Goal: Task Accomplishment & Management: Use online tool/utility

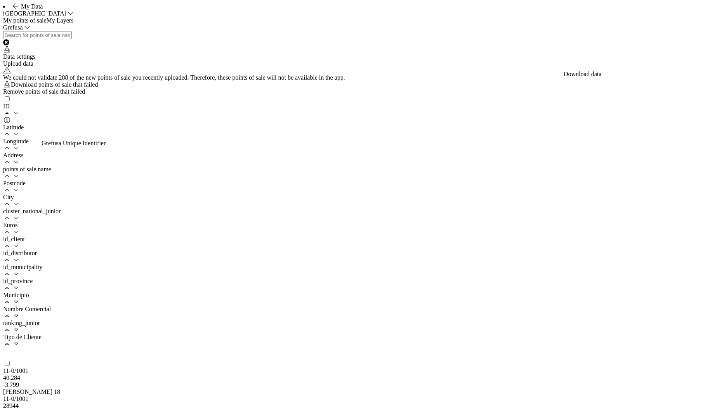
click at [554, 31] on div "Grefusa" at bounding box center [362, 27] width 718 height 7
click at [386, 67] on div "Data settings Upload data" at bounding box center [362, 49] width 718 height 36
click at [276, 31] on div "Grefusa" at bounding box center [362, 27] width 718 height 7
click at [680, 67] on div "Upload data" at bounding box center [362, 63] width 718 height 7
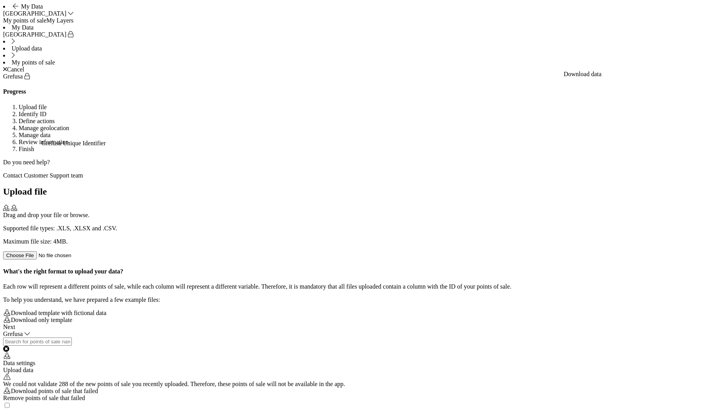
click at [374, 205] on div "Drag and drop your file or browse. Supported file types: .XLS, .XLSX and .CSV. …" at bounding box center [362, 232] width 718 height 55
click at [714, 330] on div "Next" at bounding box center [362, 326] width 718 height 7
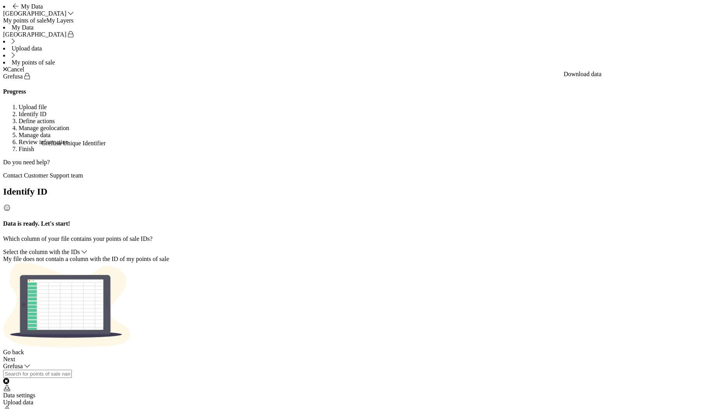
click at [80, 248] on span "Select the column with the IDs" at bounding box center [41, 251] width 77 height 7
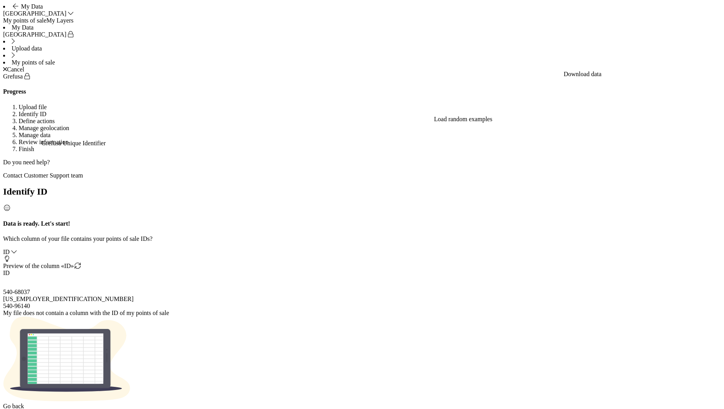
click at [702, 408] on div "Next" at bounding box center [362, 412] width 718 height 7
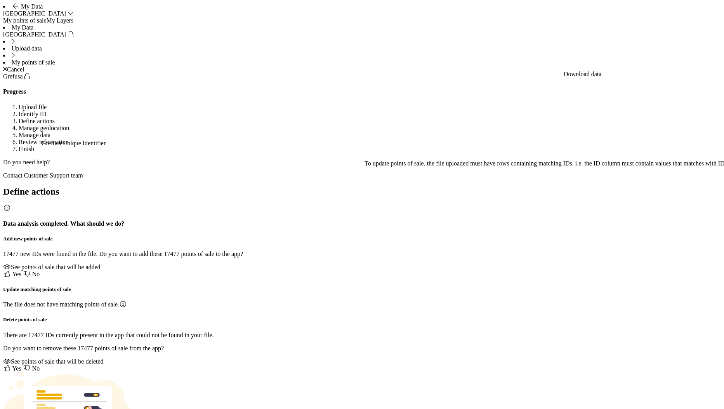
click at [21, 270] on span "Yes" at bounding box center [16, 273] width 9 height 7
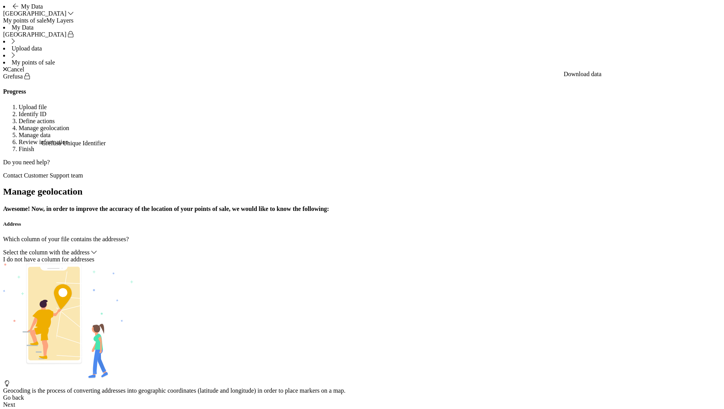
click at [292, 249] on div "Select the column with the address" at bounding box center [362, 252] width 718 height 7
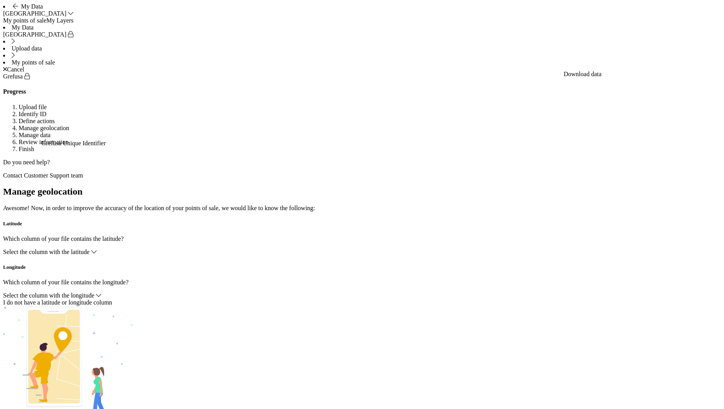
click at [90, 248] on span "Select the column with the latitude" at bounding box center [46, 251] width 87 height 7
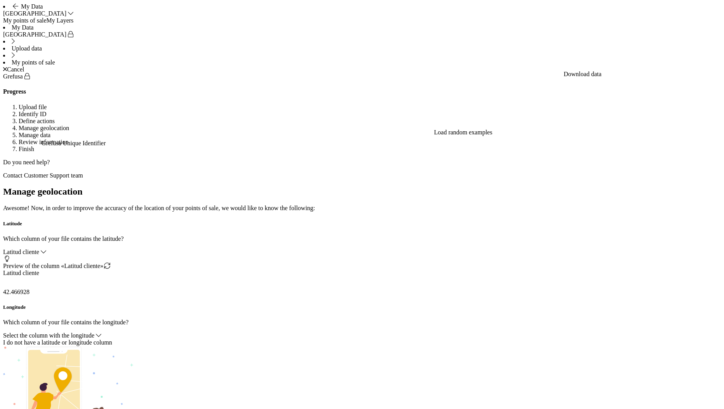
click at [291, 332] on div "Select the column with the longitude" at bounding box center [362, 335] width 718 height 7
drag, startPoint x: 311, startPoint y: 313, endPoint x: 327, endPoint y: 310, distance: 16.1
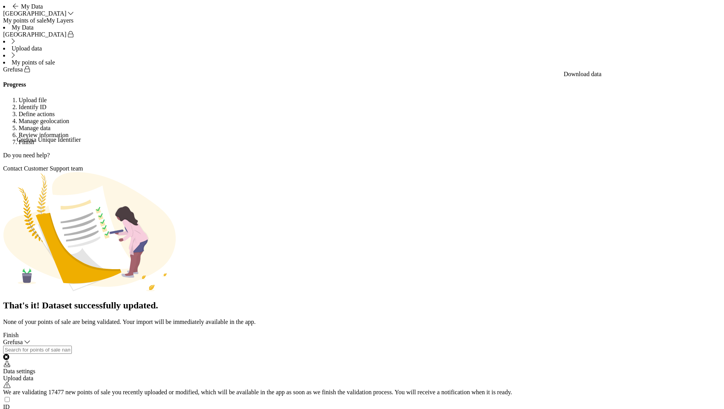
click at [699, 338] on div "Finish" at bounding box center [362, 334] width 718 height 7
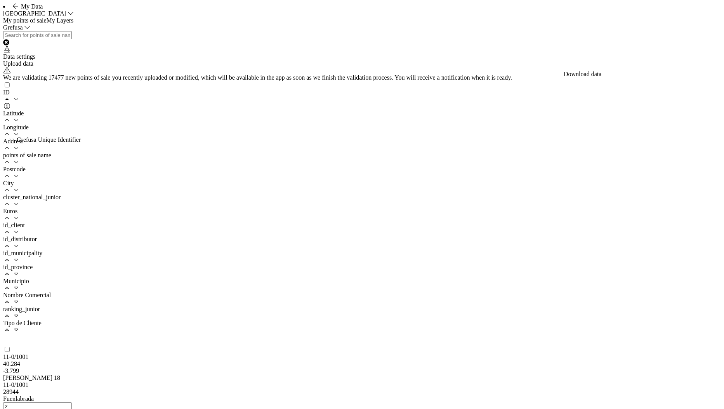
click at [198, 31] on div "Grefusa" at bounding box center [362, 27] width 718 height 7
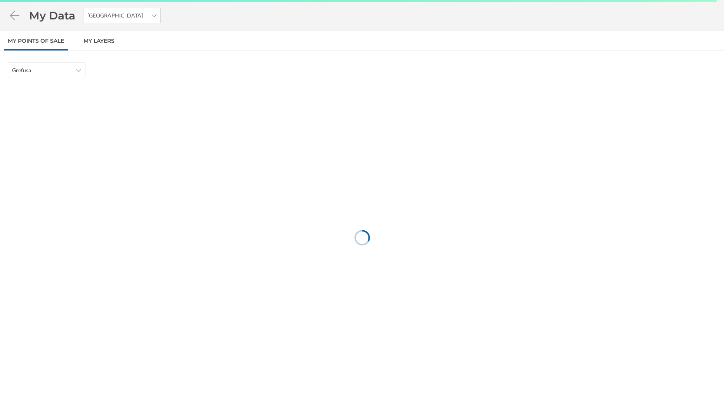
click at [504, 50] on nav "My points of sale My Layers" at bounding box center [362, 41] width 724 height 20
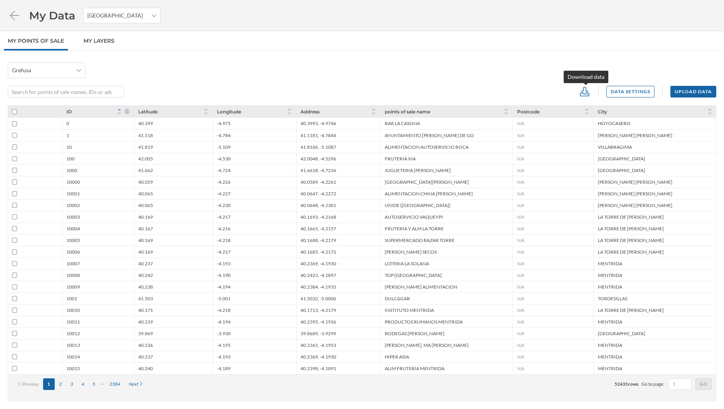
click at [588, 92] on icon at bounding box center [584, 91] width 9 height 9
click at [610, 148] on div "XLSX" at bounding box center [609, 149] width 50 height 8
click at [448, 19] on div "My Data Spain" at bounding box center [362, 15] width 724 height 31
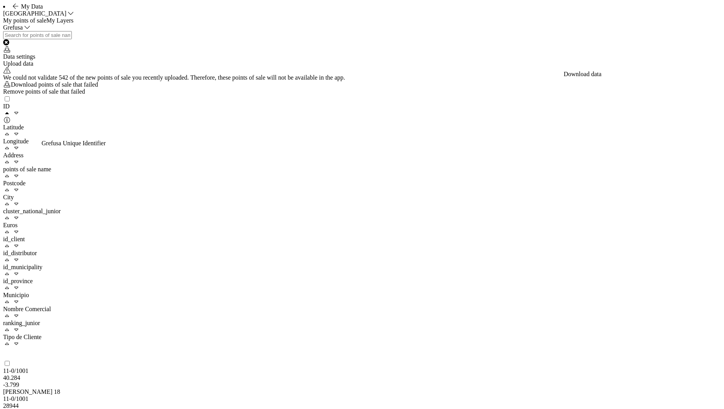
click at [336, 31] on div "Grefusa" at bounding box center [362, 27] width 718 height 7
click at [161, 24] on nav "My points of sale My Layers" at bounding box center [362, 20] width 718 height 7
click at [23, 31] on span "Grefusa" at bounding box center [13, 27] width 20 height 7
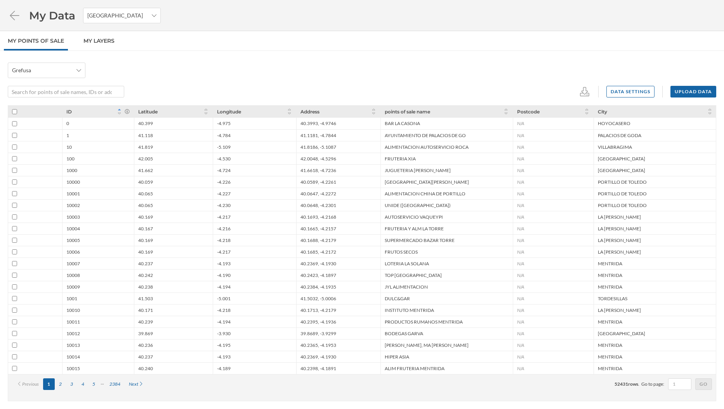
click at [594, 52] on div "Grefusa Data settings Upload data ID Latitude Longitude Address points of sale …" at bounding box center [362, 230] width 724 height 358
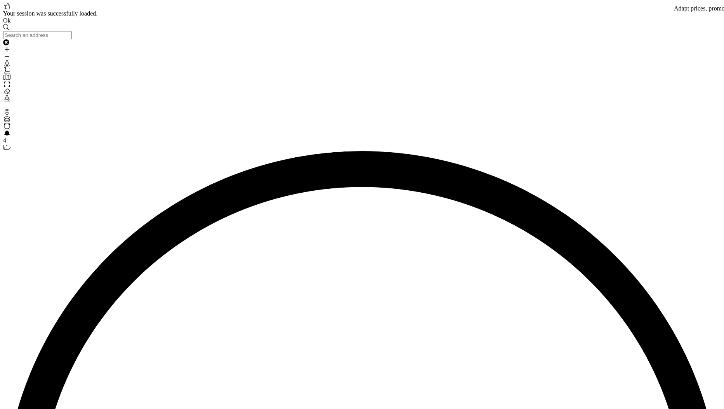
click at [11, 24] on link "Ok" at bounding box center [7, 20] width 8 height 7
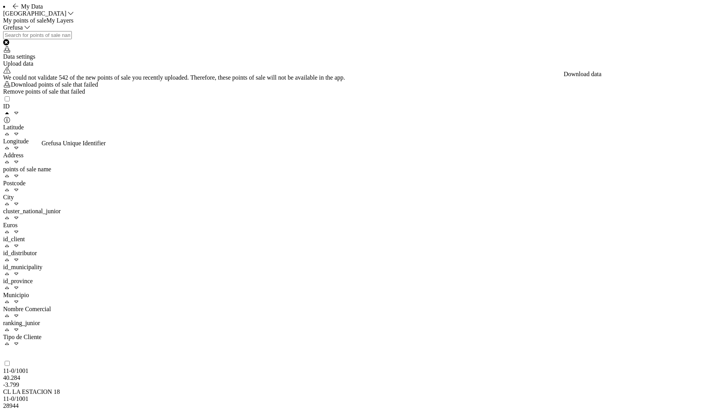
click at [80, 95] on div "We could not validate 542 of the new points of sale you recently uploaded. Ther…" at bounding box center [362, 84] width 718 height 21
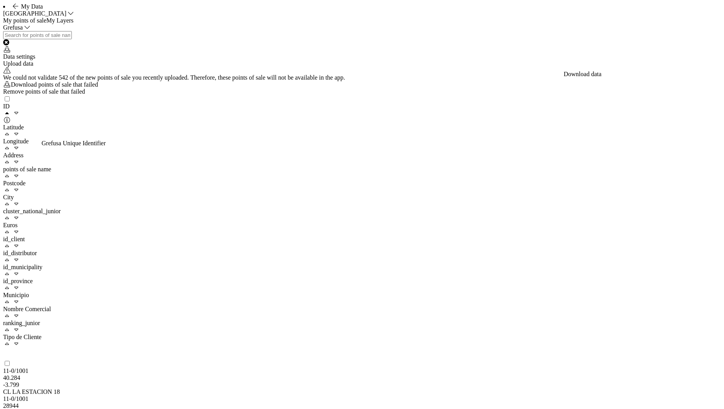
click at [80, 95] on div "We could not validate 542 of the new points of sale you recently uploaded. Ther…" at bounding box center [362, 84] width 718 height 21
click at [79, 95] on div "We could not validate 542 of the new points of sale you recently uploaded. Ther…" at bounding box center [362, 84] width 718 height 21
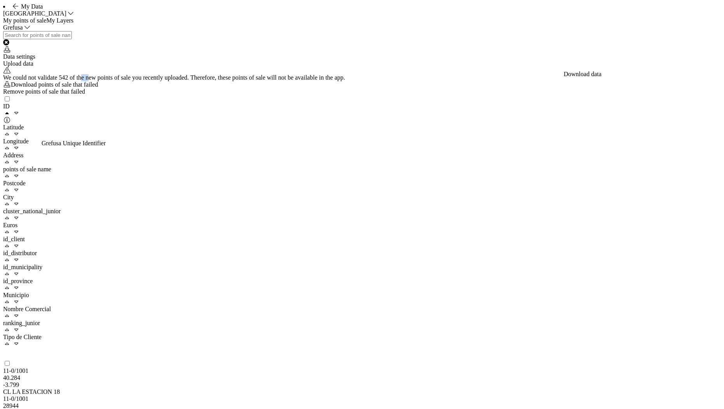
click at [79, 95] on div "We could not validate 542 of the new points of sale you recently uploaded. Ther…" at bounding box center [362, 84] width 718 height 21
click at [82, 95] on div "We could not validate 542 of the new points of sale you recently uploaded. Ther…" at bounding box center [362, 84] width 718 height 21
click at [73, 95] on div "We could not validate 542 of the new points of sale you recently uploaded. Ther…" at bounding box center [362, 84] width 718 height 21
drag, startPoint x: 77, startPoint y: 114, endPoint x: 306, endPoint y: 113, distance: 228.6
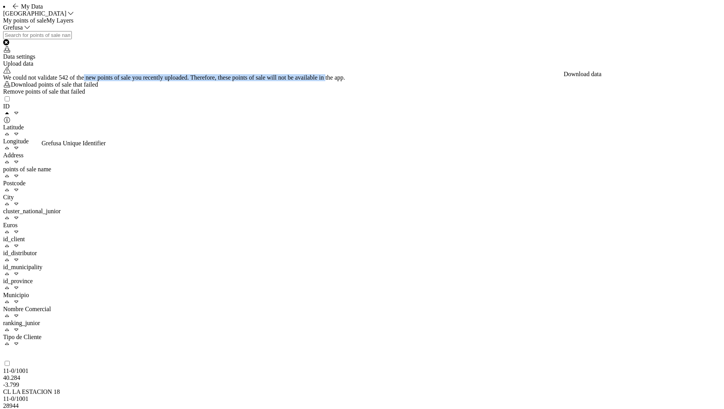
click at [306, 95] on div "We could not validate 542 of the new points of sale you recently uploaded. Ther…" at bounding box center [362, 84] width 718 height 21
click at [301, 95] on div "We could not validate 542 of the new points of sale you recently uploaded. Ther…" at bounding box center [362, 84] width 718 height 21
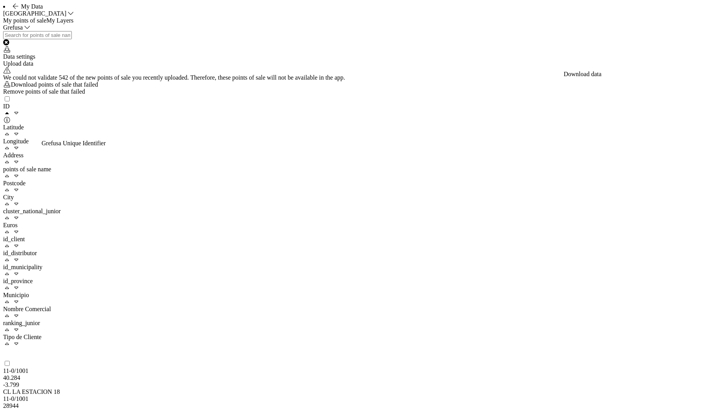
click at [360, 95] on div "We could not validate 542 of the new points of sale you recently uploaded. Ther…" at bounding box center [362, 84] width 718 height 21
click at [319, 95] on div "We could not validate 542 of the new points of sale you recently uploaded. Ther…" at bounding box center [362, 84] width 718 height 21
drag, startPoint x: 643, startPoint y: 113, endPoint x: 557, endPoint y: 79, distance: 92.0
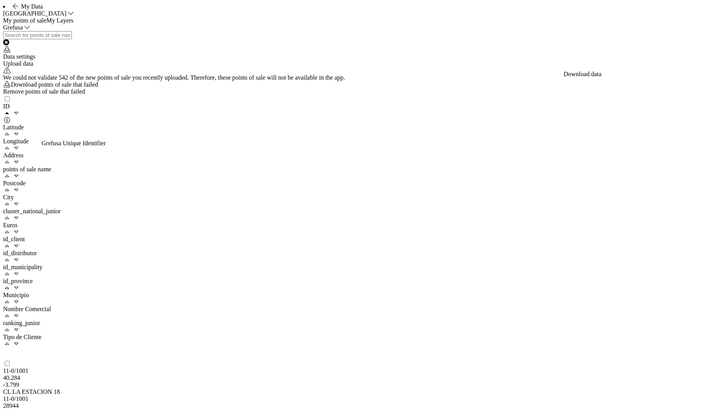
drag, startPoint x: 516, startPoint y: 83, endPoint x: 523, endPoint y: 93, distance: 12.3
click at [516, 67] on div "Grefusa Data settings Upload data" at bounding box center [362, 45] width 718 height 43
click at [553, 88] on div "Download points of sale that failed" at bounding box center [362, 84] width 718 height 7
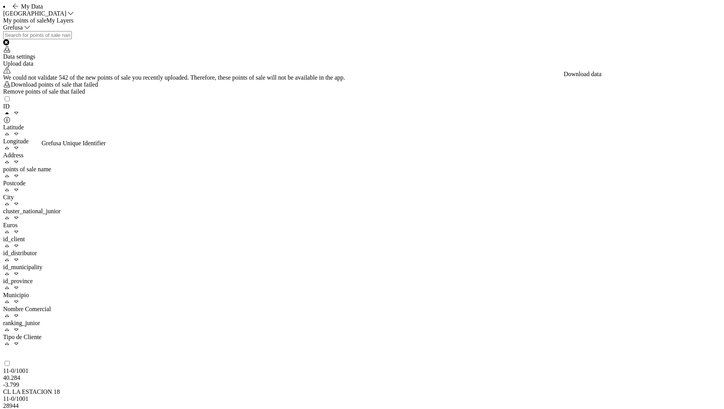
click at [449, 24] on nav "My points of sale My Layers" at bounding box center [362, 20] width 718 height 7
click at [685, 67] on div "Upload data" at bounding box center [362, 63] width 718 height 7
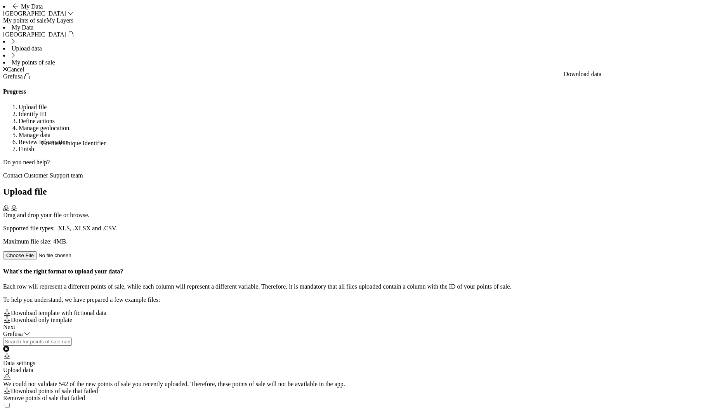
click at [389, 225] on p "Supported file types: .XLS, .XLSX and .CSV." at bounding box center [362, 228] width 718 height 7
click at [690, 330] on footer "Next" at bounding box center [362, 326] width 718 height 7
click at [705, 330] on div "Next" at bounding box center [362, 326] width 718 height 7
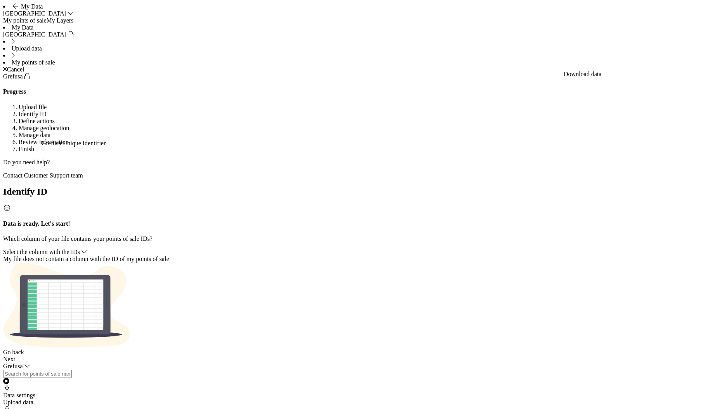
click at [324, 248] on div "Select the column with the IDs" at bounding box center [362, 251] width 718 height 7
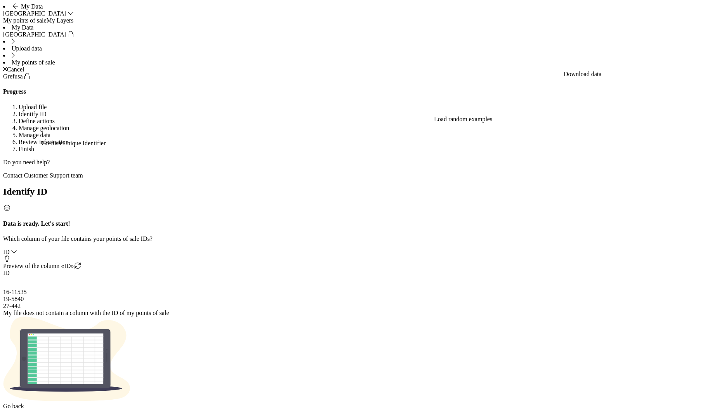
click at [698, 402] on footer "Go back Next" at bounding box center [362, 409] width 718 height 14
click at [701, 408] on div "Next" at bounding box center [362, 412] width 718 height 7
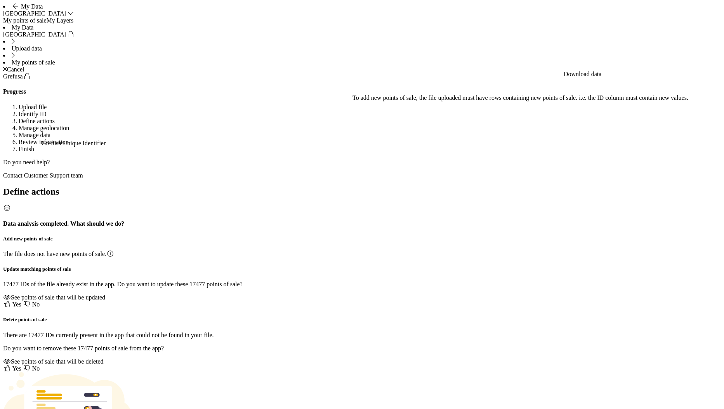
click at [21, 365] on span "Yes" at bounding box center [16, 368] width 9 height 7
click at [11, 301] on icon at bounding box center [7, 304] width 8 height 6
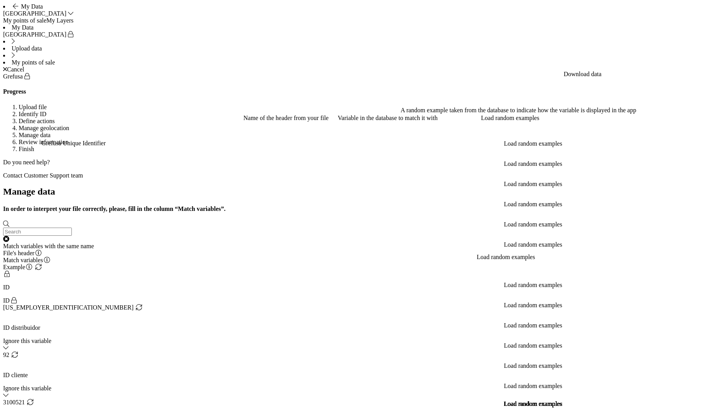
click at [348, 337] on div "Ignore this variable" at bounding box center [362, 340] width 718 height 7
click at [489, 243] on div "Match variables with the same name" at bounding box center [362, 246] width 718 height 7
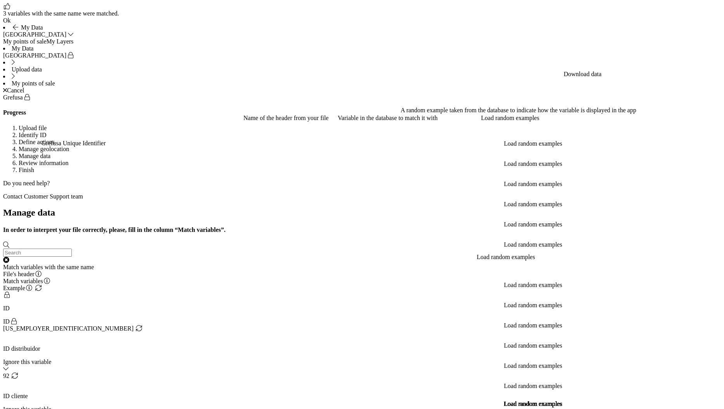
click at [405, 358] on div "Ignore this variable" at bounding box center [362, 365] width 718 height 14
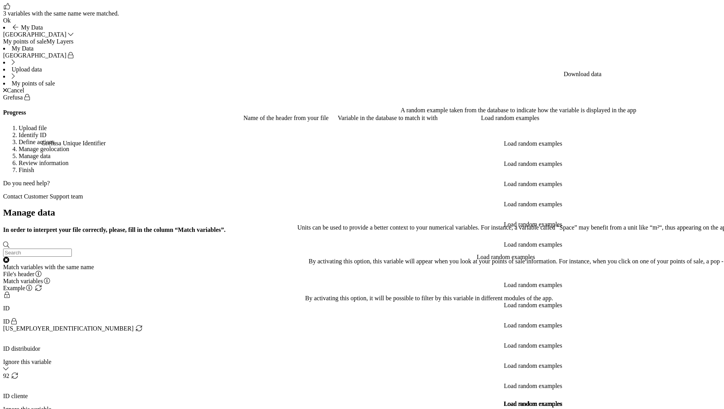
radio input "true"
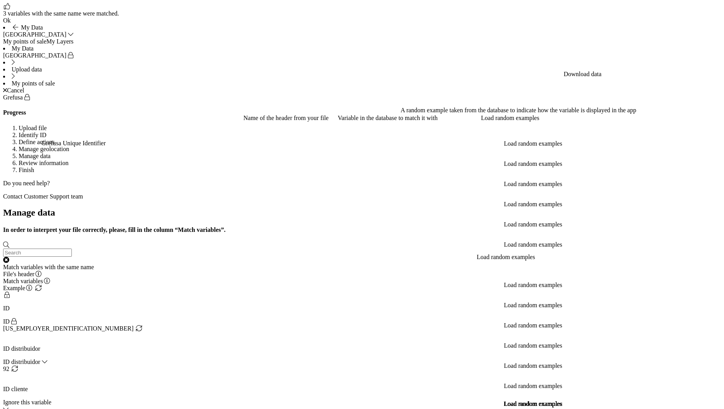
scroll to position [37, 0]
click at [359, 399] on div "Ignore this variable" at bounding box center [362, 402] width 718 height 7
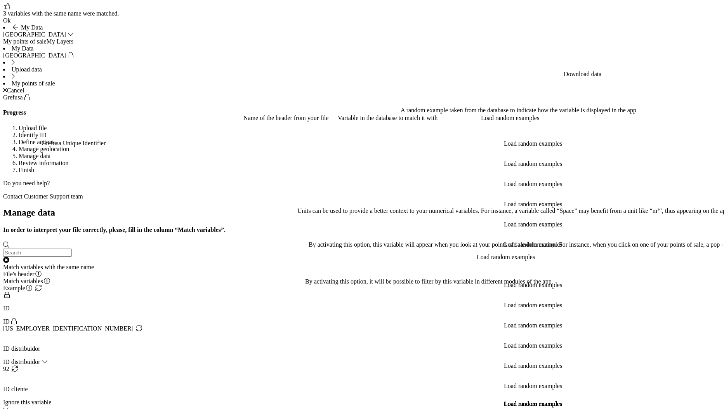
radio input "true"
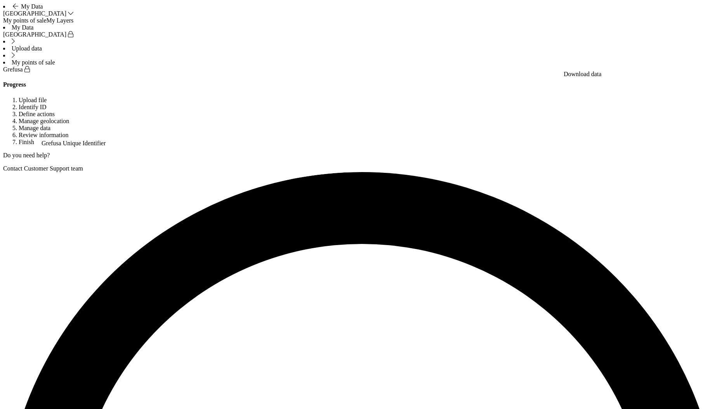
type input "11"
type input "28058"
type input "28"
type input "FUENLABRADA"
type input "FRUTOS SECOS"
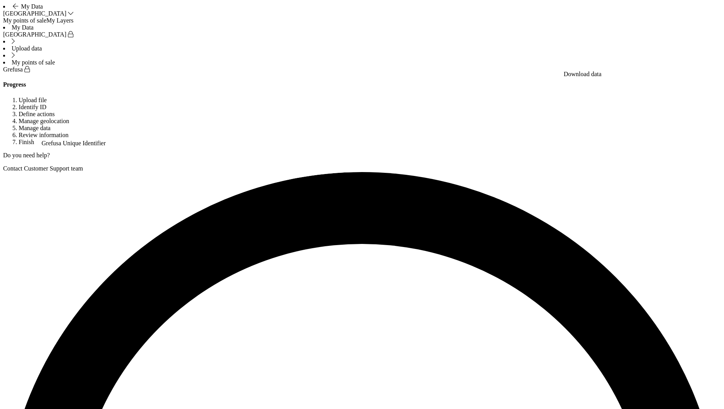
type input "11"
type input "28079"
type input "28"
type input "MADRID"
type input "ALIMENTACION-FRUTOS SECOS"
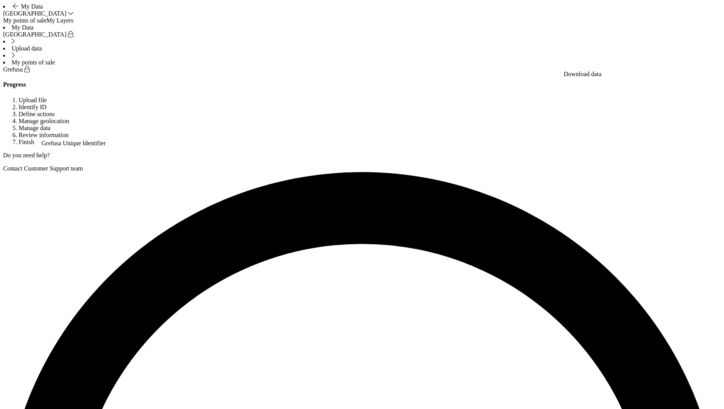
type input "11"
type input "28079"
type input "28"
type input "MADRID"
type input "ALIMENTACION"
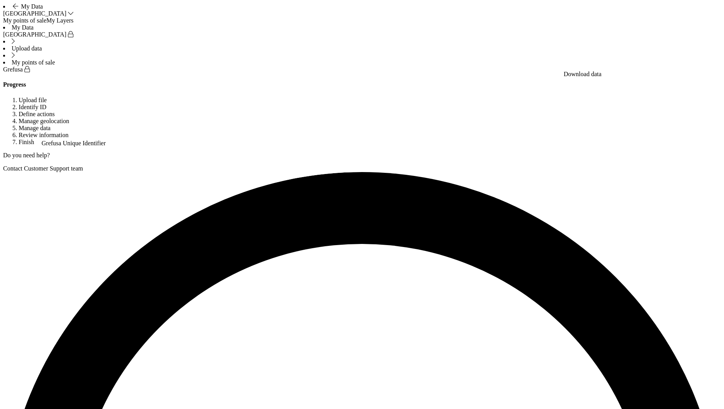
type input "11"
type input "28079"
type input "28"
type input "MADRID"
type input "ALIMENTACION"
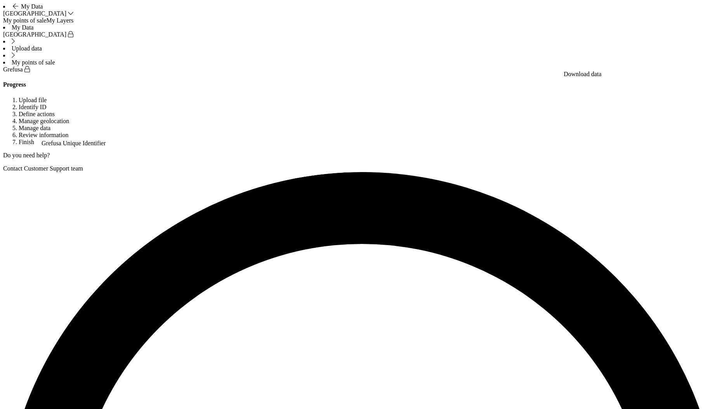
type input "11"
type input "28058"
type input "28"
type input "FUENLABRADA"
type input "FRUTOS SECOS-ALIMENTACION"
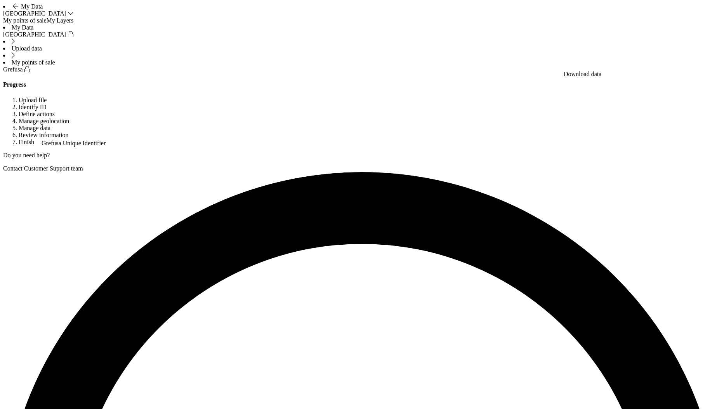
type input "11"
type input "28047"
type input "28"
type input "COLLADO VILLALBA"
type input "FRUTOS SECOS-ALIMENTACION"
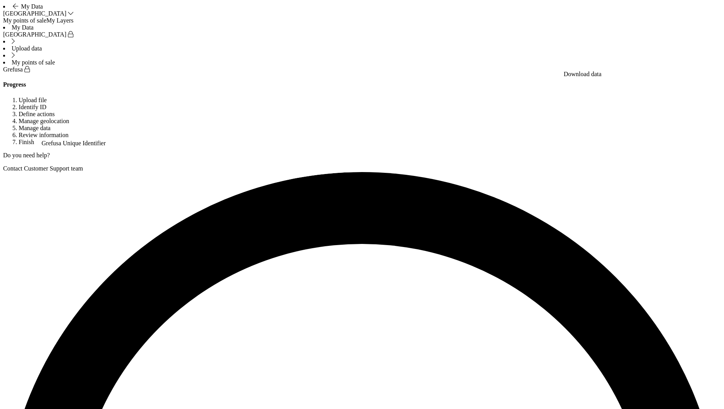
type input "11"
type input "28047"
type input "28"
type input "COLLADO VILLALBA"
type input "ALIMENTACION"
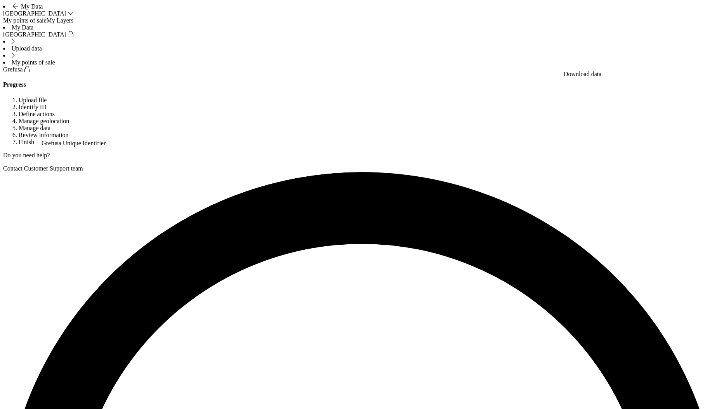
type input "11"
type input "28079"
type input "28"
type input "MADRID"
type input "FRUTOS SECOS-ALIMENTACION"
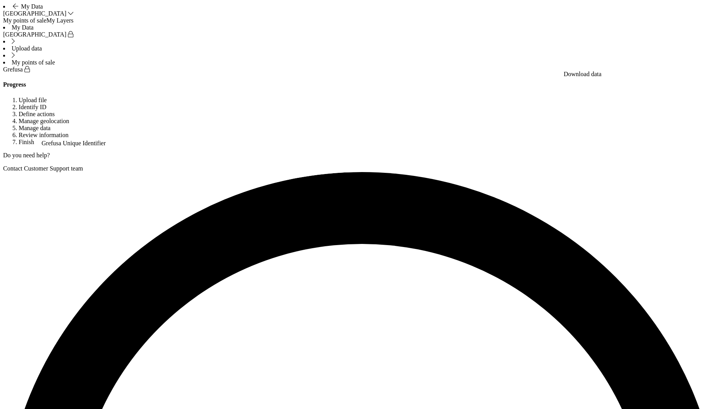
type input "11"
type input "28079"
type input "28"
type input "MADRID"
type input "ALIMENTACION"
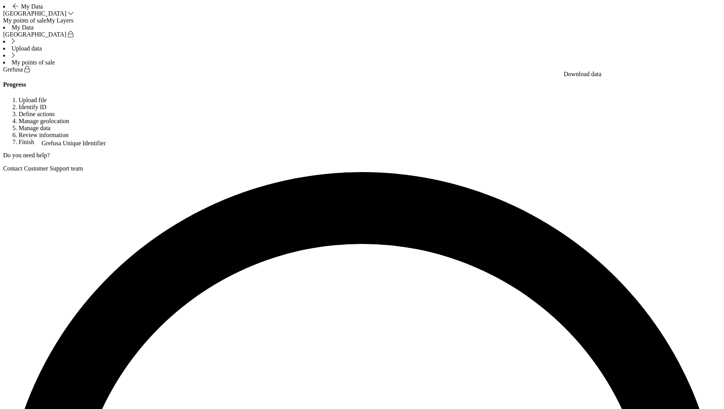
type input "11"
type input "28079"
type input "28"
type input "MADRID"
type input "ALIMENTACION"
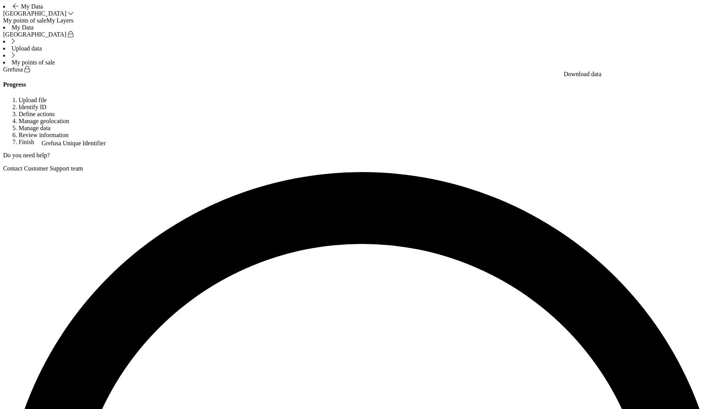
type input "11"
type input "28079"
type input "28"
type input "MADRID"
type input "ALIMENTACION-FRUTOS SECOS"
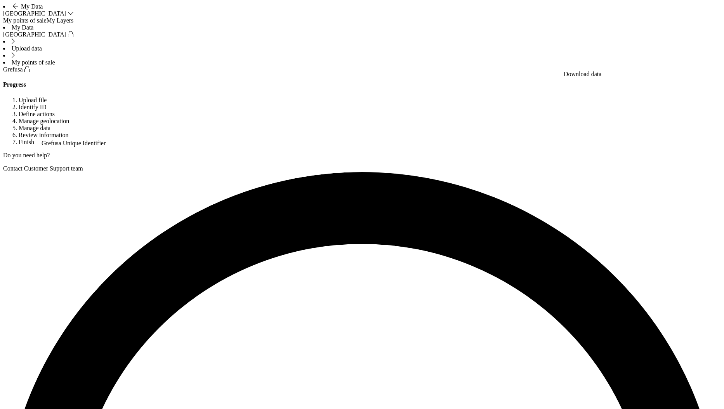
type input "11"
type input "28007"
type input "28"
type input "ALCORCON"
type input "ALIMENTACION-FRUTOS SECOS"
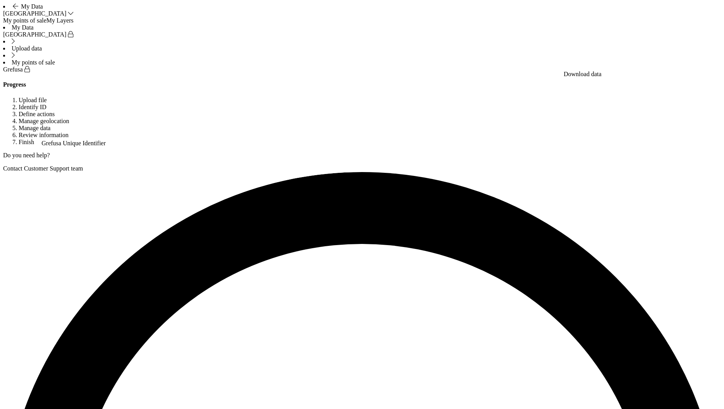
type input "11"
type input "28058"
type input "28"
type input "FUENLABRADA"
type input "INSTITUTO AFRICA"
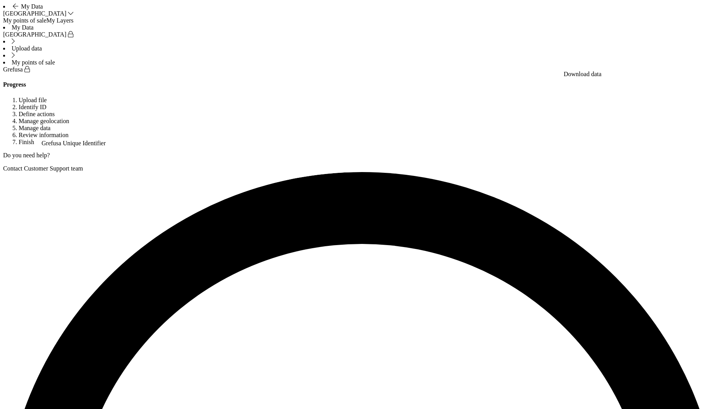
type input "11"
type input "28065"
type input "28"
type input "GETAFE"
type input "FRUTOS SECOS"
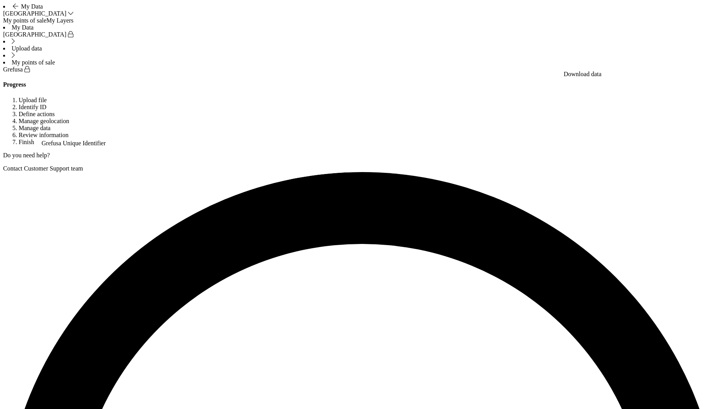
type input "11"
type input "28065"
type input "28"
type input "GETAFE"
type input "FRUTOS SECOS"
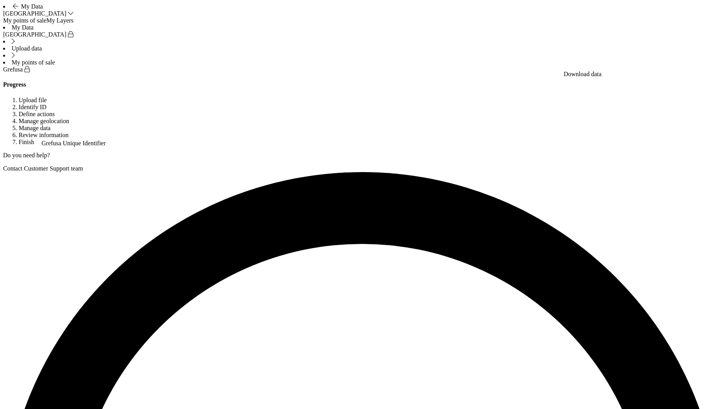
type input "11"
type input "28079"
type input "28"
type input "MADRID"
type input "ALIMENTACION"
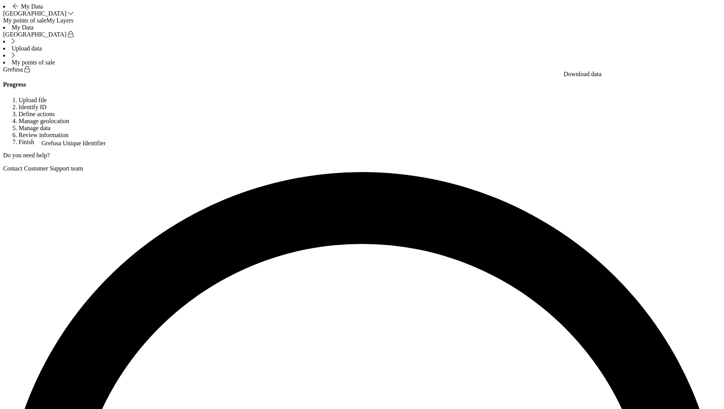
type input "11"
type input "28007"
type input "28"
type input "ALCORCON"
type input "FRUTOS SECOS VIÑA GRANDE"
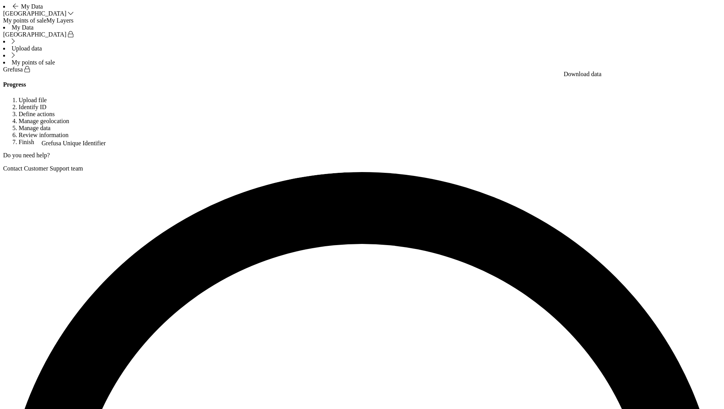
type input "11"
type input "28058"
type input "28"
type input "FUENLABRADA"
type input "LA HUERTA"
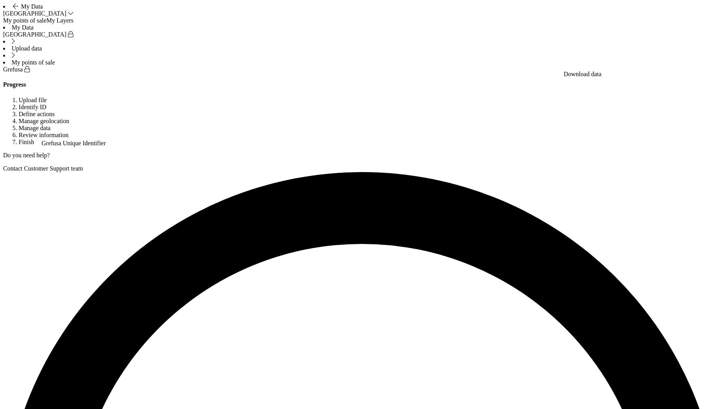
type input "11"
type input "28079"
type input "28"
type input "MADRID"
type input "PANADERIA"
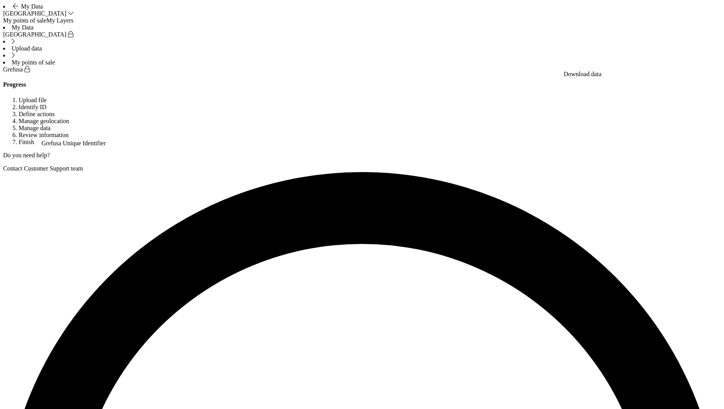
type input "11"
type input "28079"
type input "28"
type input "MADRID"
type input "ALIMENTACION"
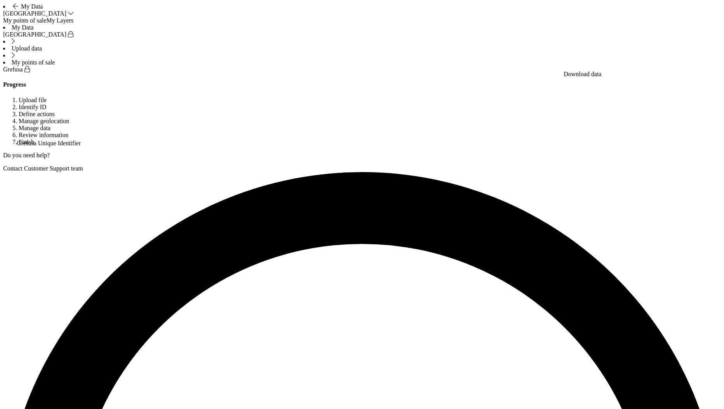
type input "0/1001"
type input "11"
type input "0/1003"
type input "11"
type input "0/1005"
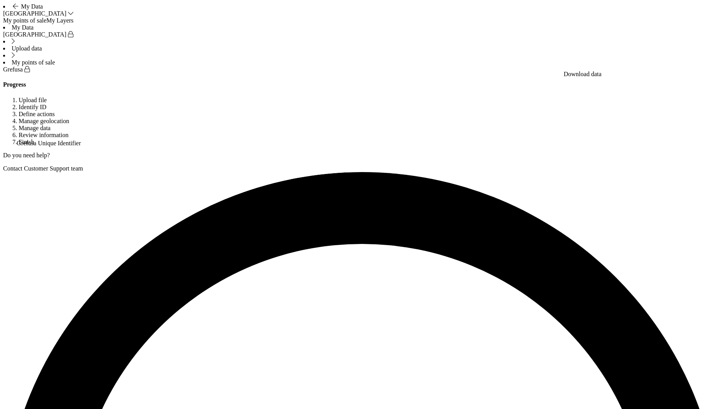
type input "11"
type input "0/1007"
type input "11"
type input "0/1009"
type input "11"
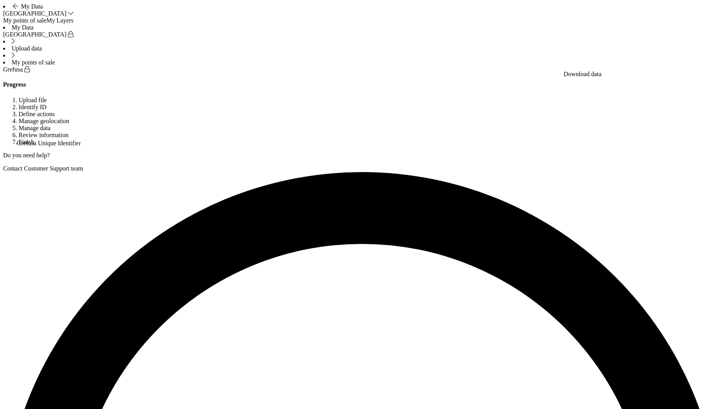
type input "0/1010V2"
type input "11"
type input "0/1011V2"
type input "11"
type input "0/1013V2"
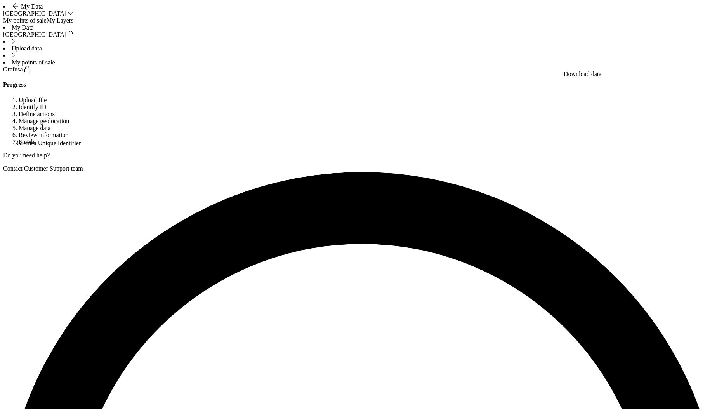
type input "11"
type input "0/1014"
type input "11"
type input "0/1015"
type input "11"
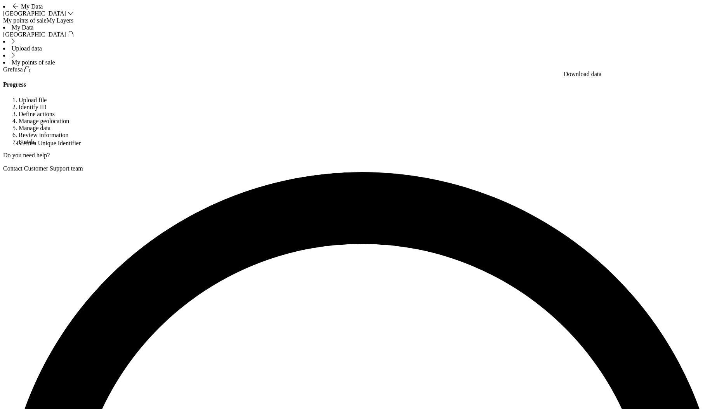
type input "0/1018"
type input "11"
type input "0/1020"
type input "11"
type input "0/1021"
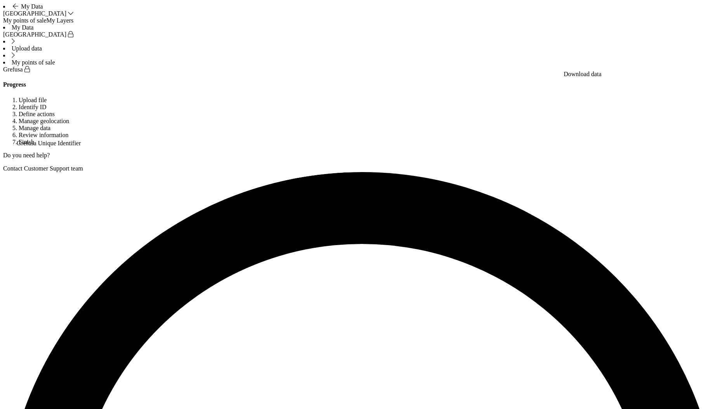
type input "11"
type input "0/1024"
type input "11"
type input "0/1024.1"
type input "11"
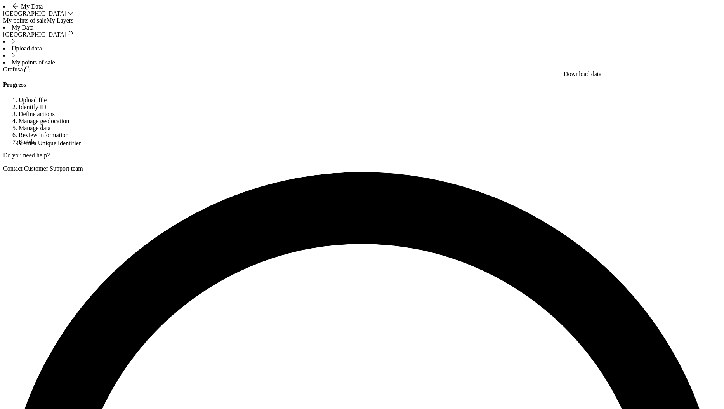
type input "0/1025"
type input "11"
type input "0/1026"
type input "11"
type input "0/1028"
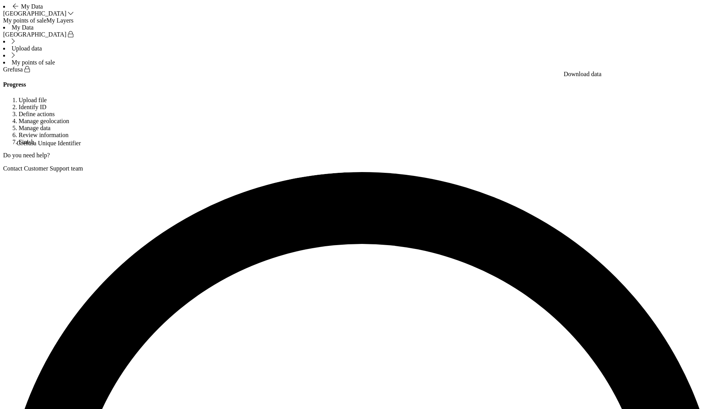
type input "11"
type input "0/1029"
type input "11"
type input "0/1032"
type input "11"
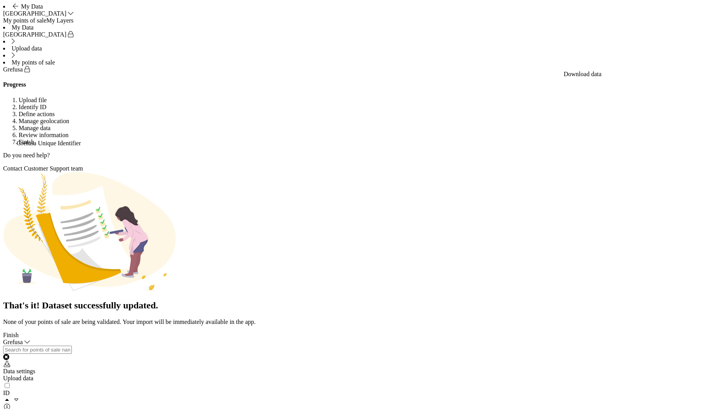
click at [697, 338] on div "Finish" at bounding box center [362, 334] width 718 height 7
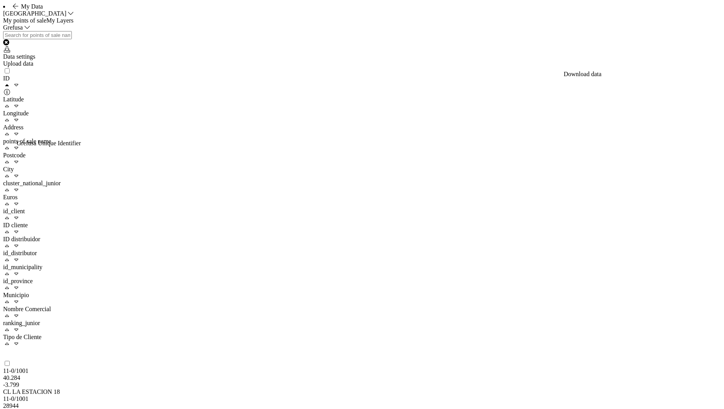
click at [684, 67] on div "Upload data" at bounding box center [362, 63] width 718 height 7
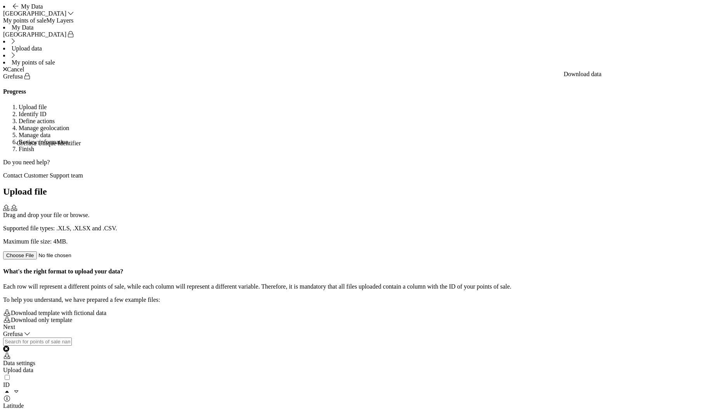
click at [388, 205] on div "Drag and drop your file or browse. Supported file types: .XLS, .XLSX and .CSV. …" at bounding box center [362, 232] width 718 height 55
click at [697, 330] on div "Next" at bounding box center [362, 326] width 718 height 7
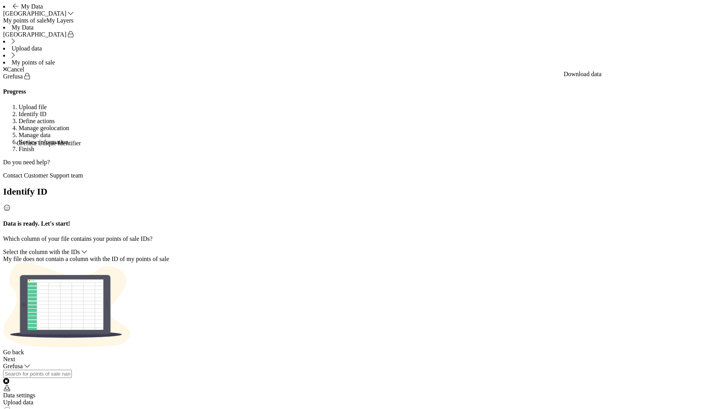
click at [80, 248] on span "Select the column with the IDs" at bounding box center [41, 251] width 77 height 7
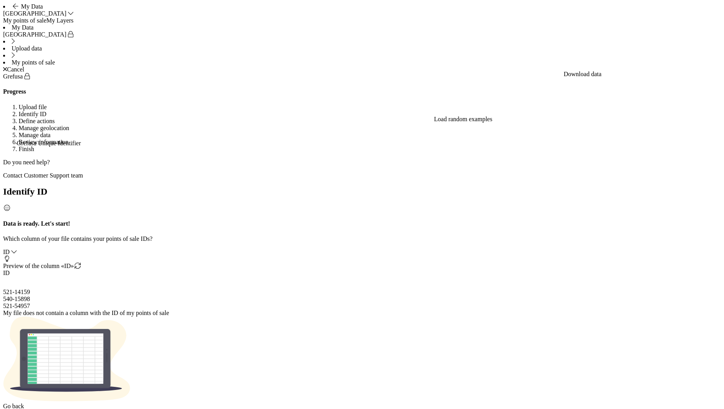
click at [700, 408] on div "Next" at bounding box center [362, 412] width 718 height 7
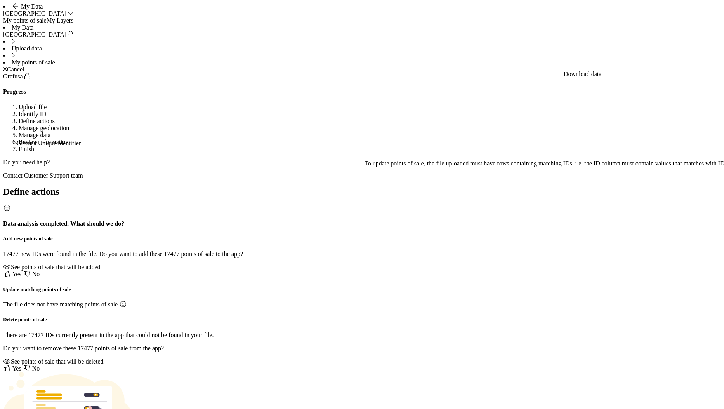
click at [10, 270] on icon at bounding box center [7, 273] width 6 height 6
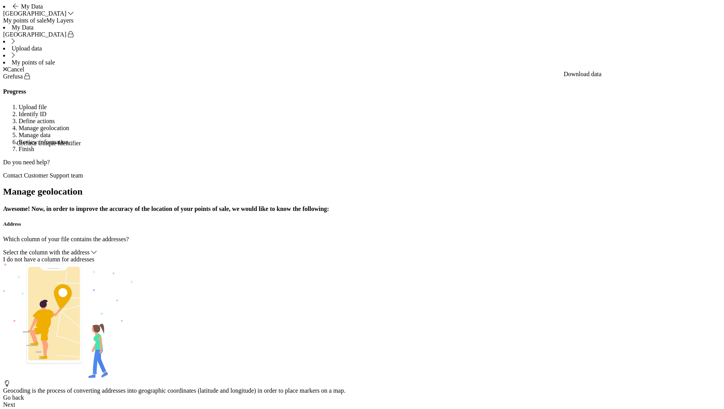
drag, startPoint x: 341, startPoint y: 126, endPoint x: 341, endPoint y: 134, distance: 8.2
click at [90, 249] on span "Select the column with the address" at bounding box center [46, 252] width 87 height 7
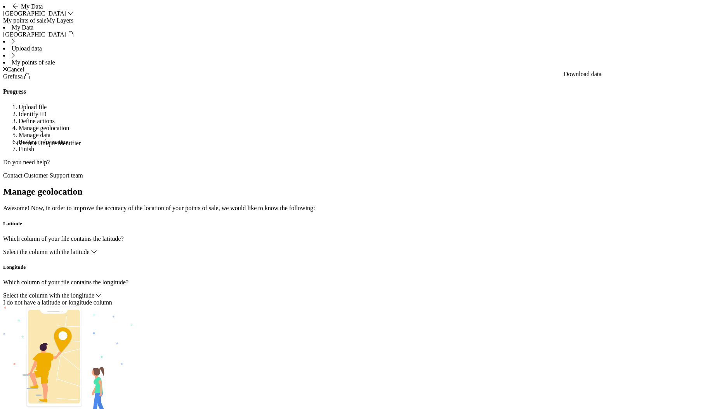
click at [90, 248] on span "Select the column with the latitude" at bounding box center [46, 251] width 87 height 7
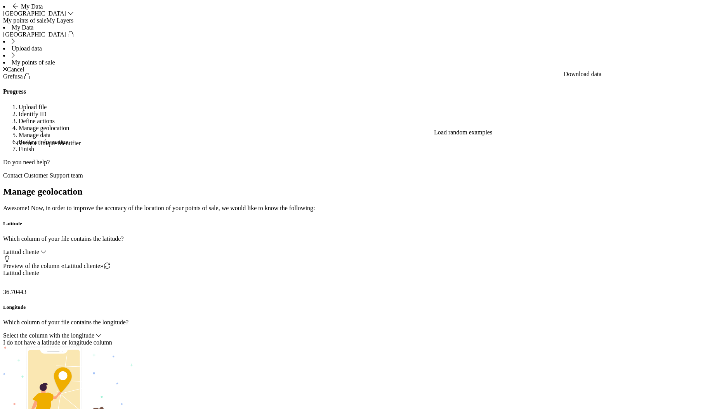
click at [94, 332] on span "Select the column with the longitude" at bounding box center [48, 335] width 91 height 7
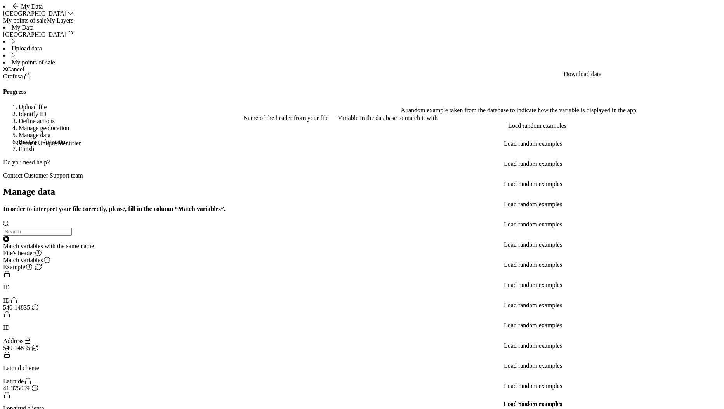
click at [504, 243] on div "Match variables with the same name" at bounding box center [362, 246] width 718 height 7
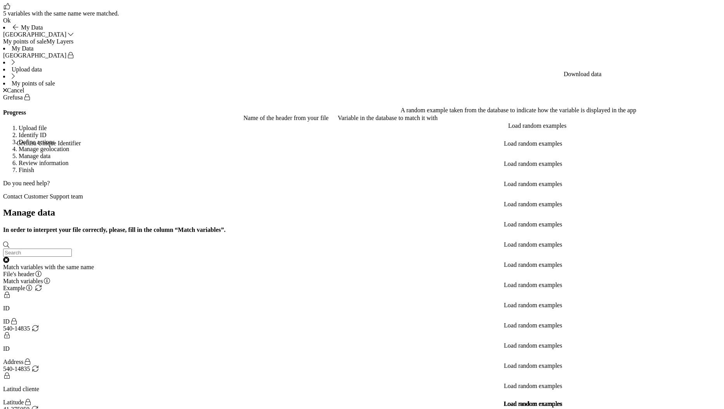
scroll to position [124, 0]
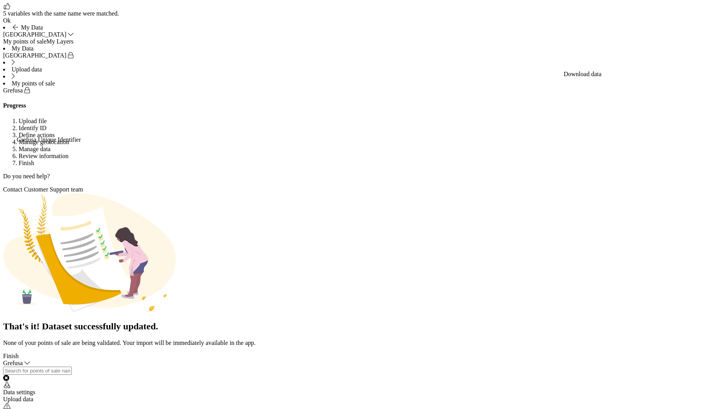
click at [701, 359] on div "Finish" at bounding box center [362, 355] width 718 height 7
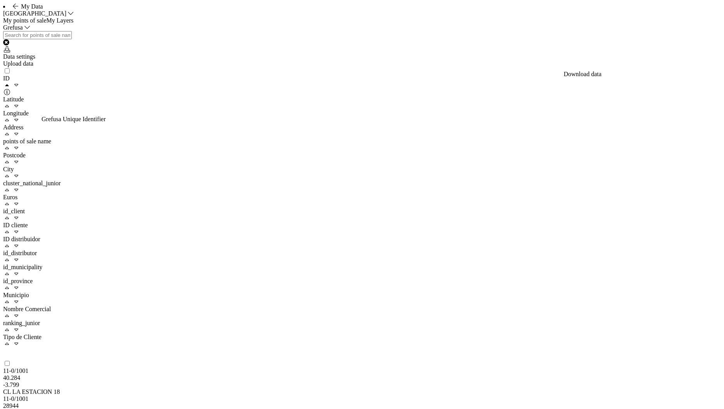
click at [678, 67] on div "Upload data" at bounding box center [362, 63] width 718 height 7
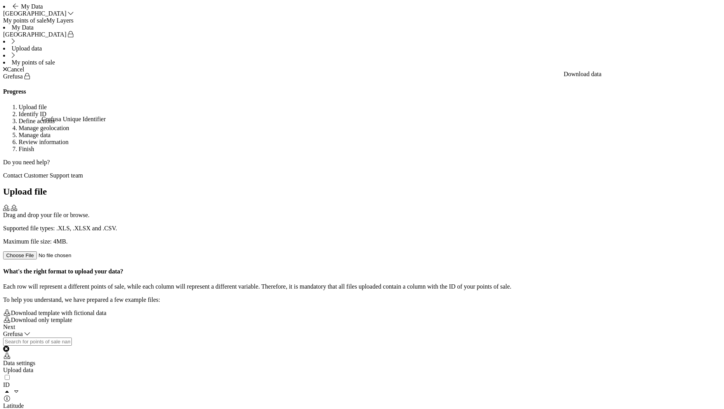
click at [419, 205] on div "Drag and drop your file or browse. Supported file types: .XLS, .XLSX and .CSV. …" at bounding box center [362, 232] width 718 height 55
click at [698, 330] on div "Next" at bounding box center [362, 326] width 718 height 7
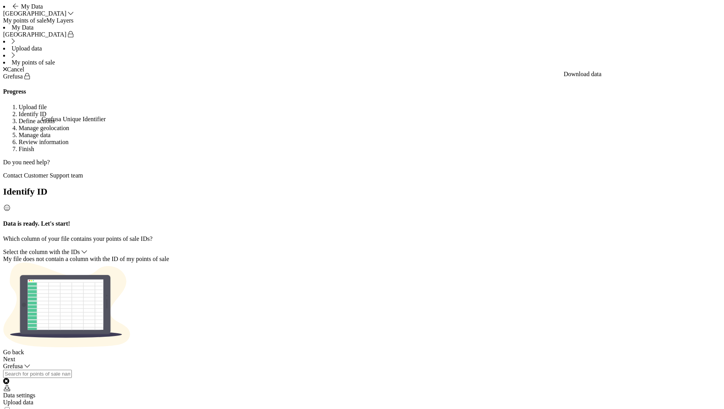
click at [354, 248] on div "Select the column with the IDs" at bounding box center [362, 251] width 718 height 7
click at [340, 248] on div "Select the column with the IDs" at bounding box center [362, 251] width 718 height 7
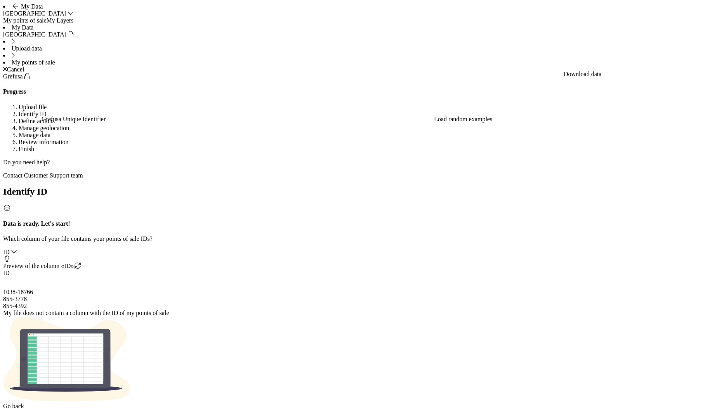
click at [694, 408] on div "Next" at bounding box center [362, 412] width 718 height 7
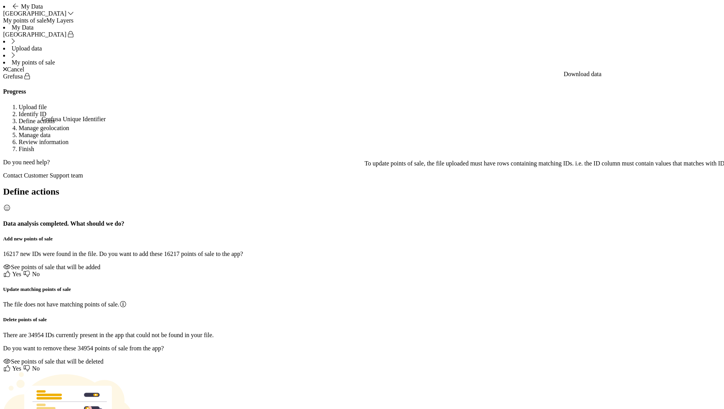
click at [21, 270] on span "Yes" at bounding box center [12, 273] width 18 height 7
click at [284, 331] on p "There are 34954 IDs currently present in the app that could not be found in you…" at bounding box center [362, 334] width 718 height 7
copy p "34954"
click at [253, 250] on p "16217 new IDs were found in the file. Do you want to add these 16217 points of …" at bounding box center [362, 253] width 718 height 7
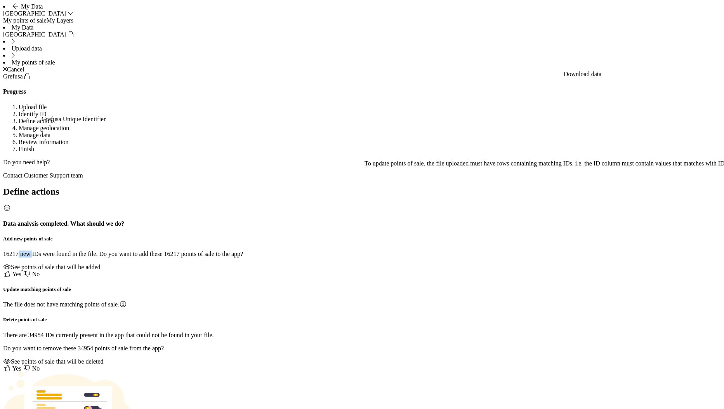
click at [253, 250] on p "16217 new IDs were found in the file. Do you want to add these 16217 points of …" at bounding box center [362, 253] width 718 height 7
copy p "16217"
click at [611, 355] on div "Define actions Data analysis completed. What should we do? Add new points of sa…" at bounding box center [362, 319] width 718 height 266
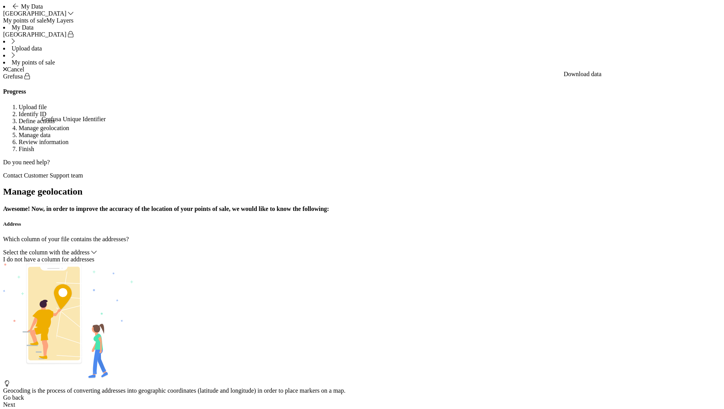
click at [90, 249] on span "Select the column with the address" at bounding box center [46, 252] width 87 height 7
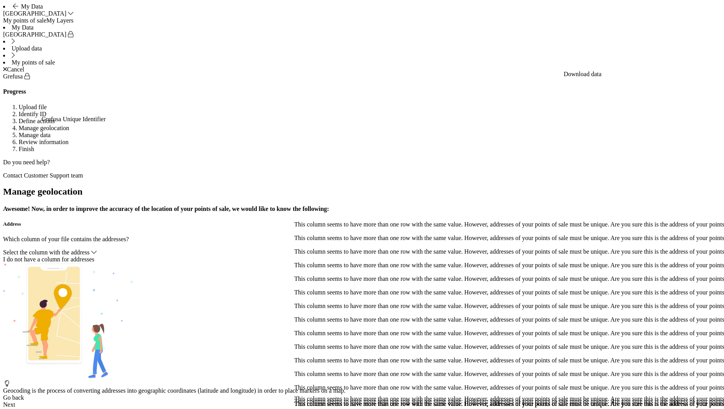
scroll to position [82, 0]
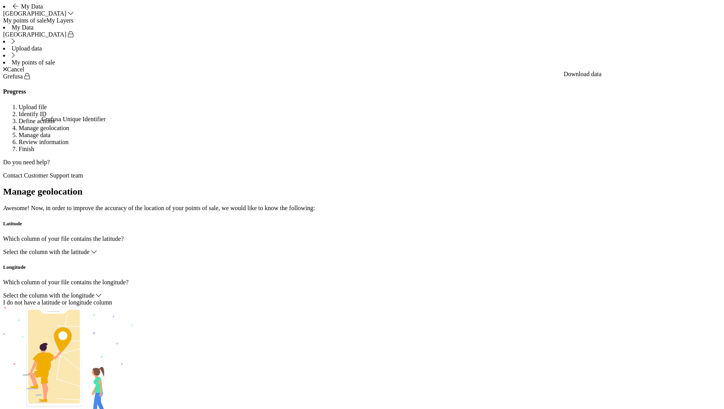
click at [337, 248] on div "Select the column with the latitude" at bounding box center [362, 251] width 718 height 7
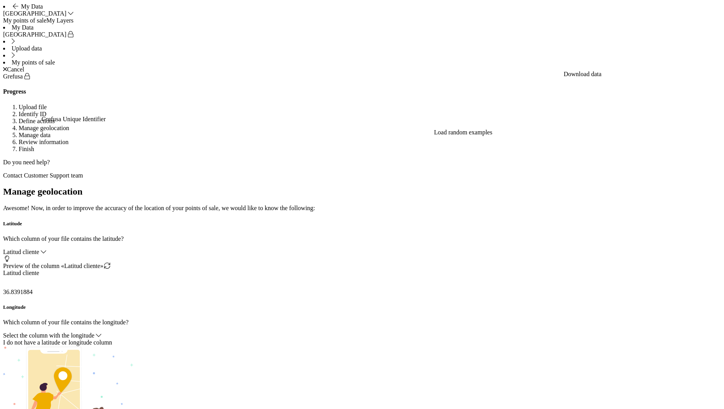
click at [299, 332] on div "Select the column with the longitude" at bounding box center [362, 335] width 718 height 7
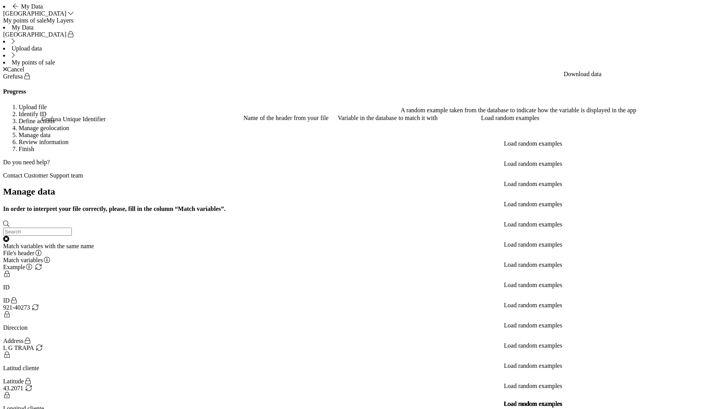
click at [536, 220] on div "Match variables with the same name" at bounding box center [362, 234] width 718 height 29
click at [530, 243] on div "Match variables with the same name" at bounding box center [362, 246] width 718 height 7
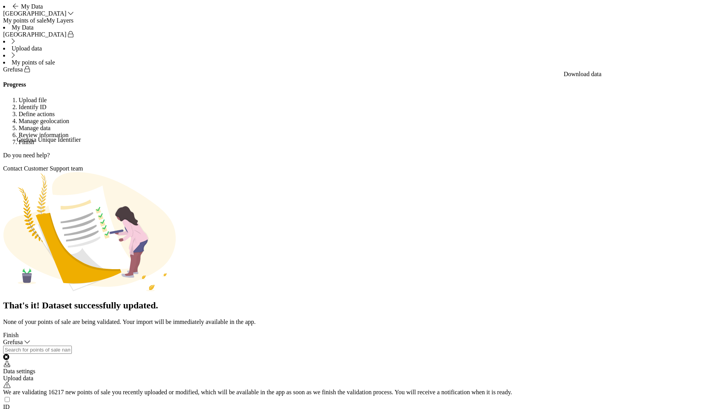
click at [699, 338] on div "Finish" at bounding box center [362, 334] width 718 height 7
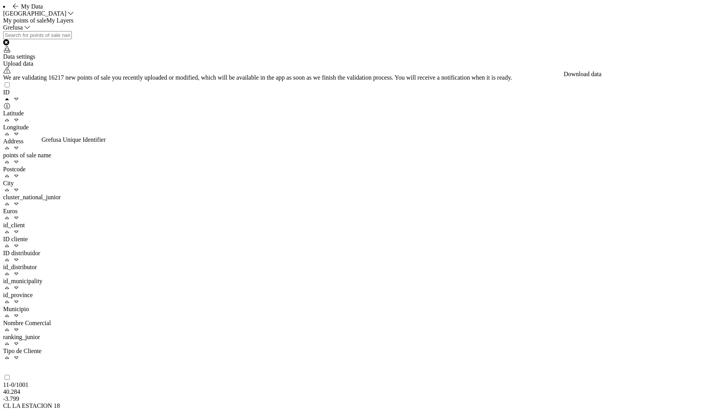
click at [698, 24] on nav "My points of sale My Layers" at bounding box center [362, 20] width 718 height 7
click at [10, 87] on input "checkbox" at bounding box center [7, 84] width 5 height 5
checkbox input "true"
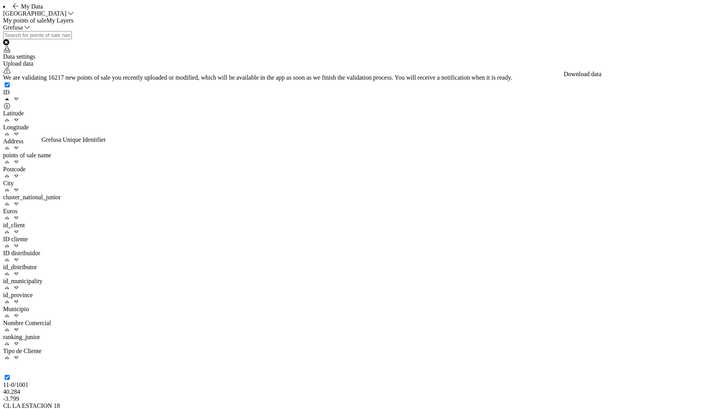
checkbox input "true"
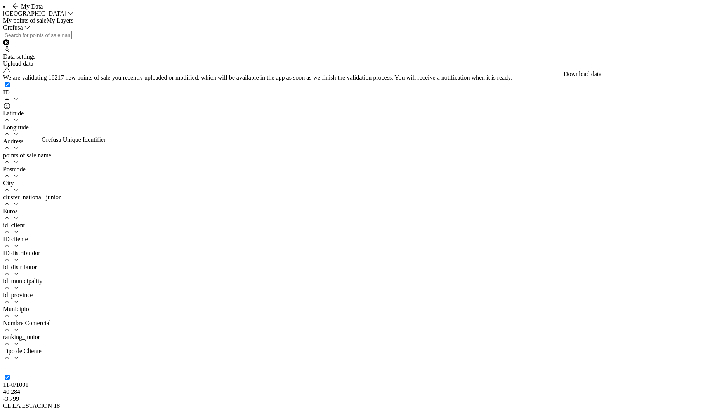
checkbox input "true"
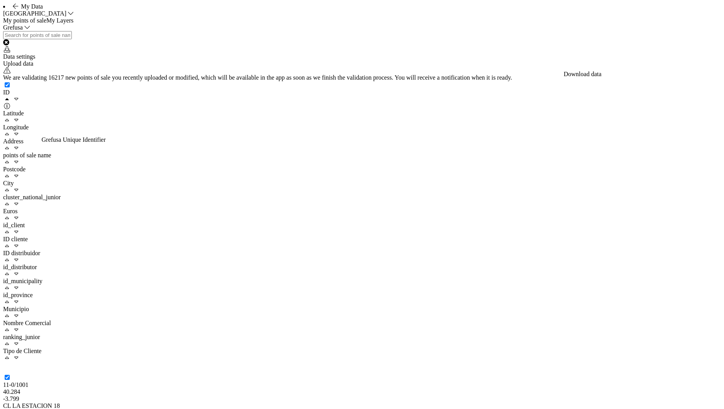
checkbox input "true"
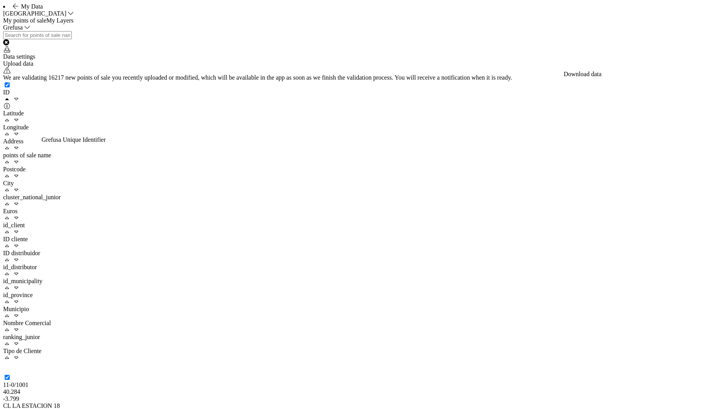
checkbox input "true"
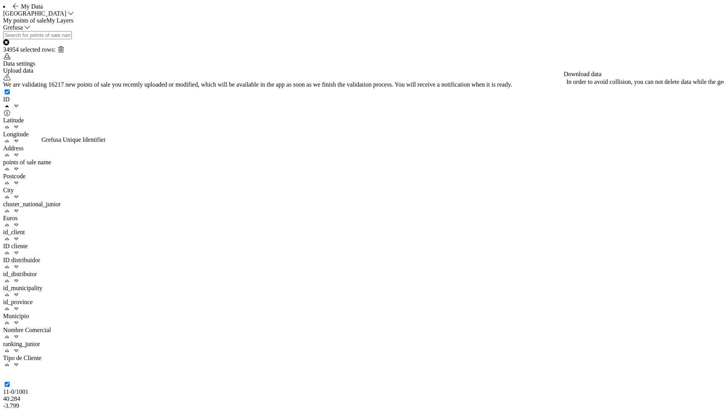
click at [10, 94] on input "checkbox" at bounding box center [7, 91] width 5 height 5
checkbox input "false"
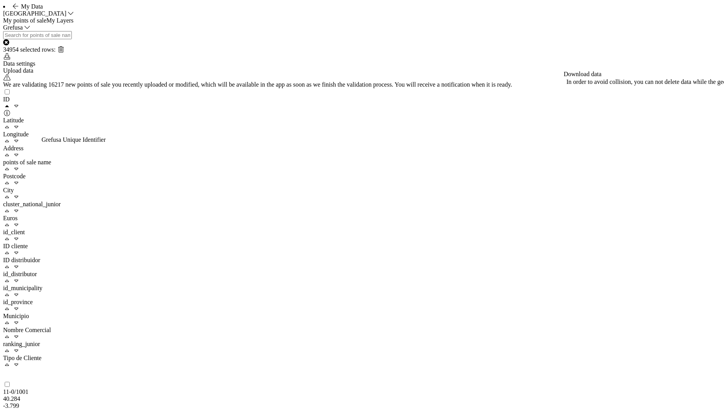
checkbox input "false"
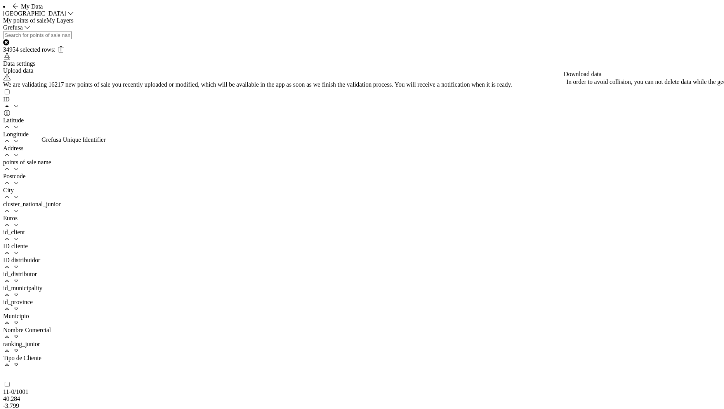
checkbox input "false"
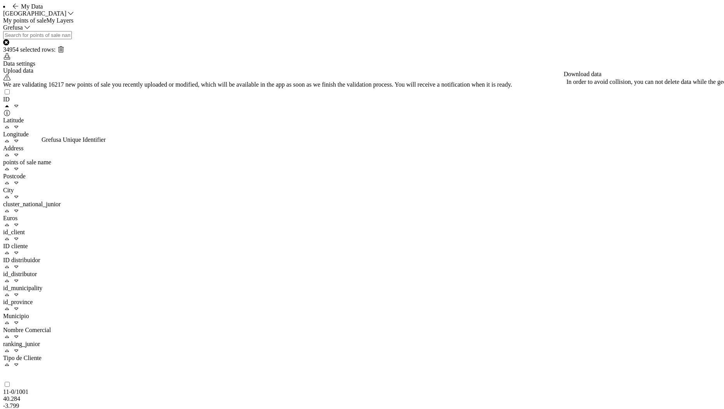
checkbox input "false"
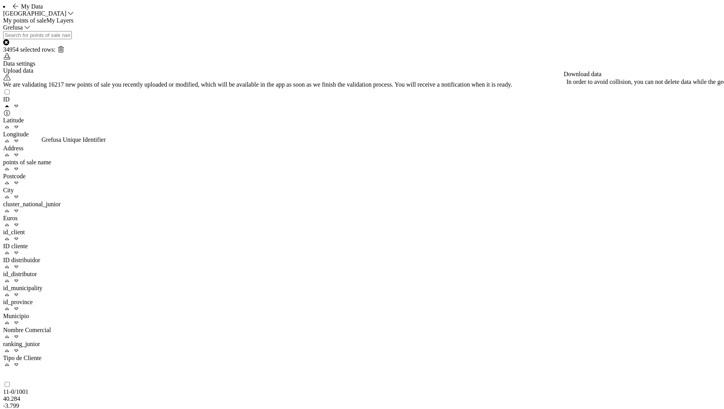
checkbox input "false"
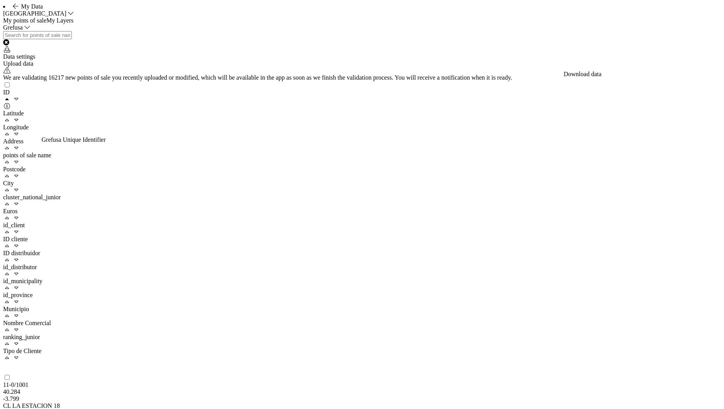
click at [16, 89] on div at bounding box center [9, 85] width 13 height 8
click at [10, 87] on input "checkbox" at bounding box center [7, 84] width 5 height 5
checkbox input "true"
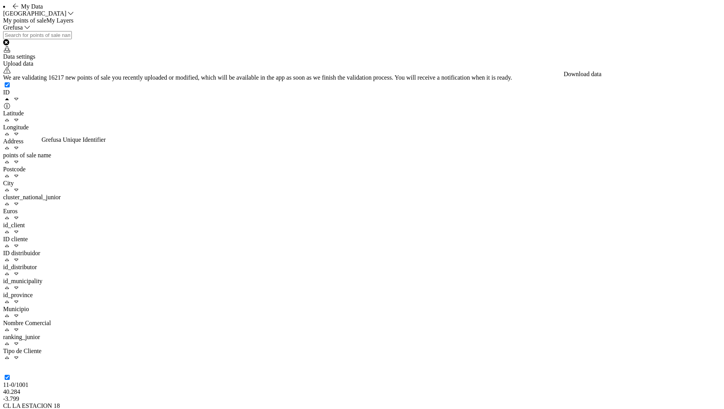
checkbox input "true"
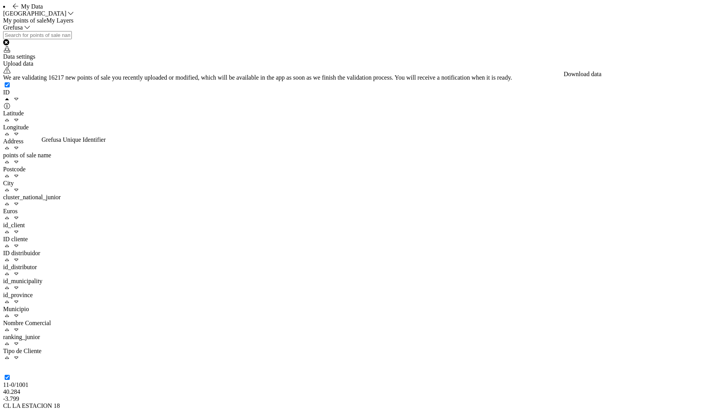
checkbox input "true"
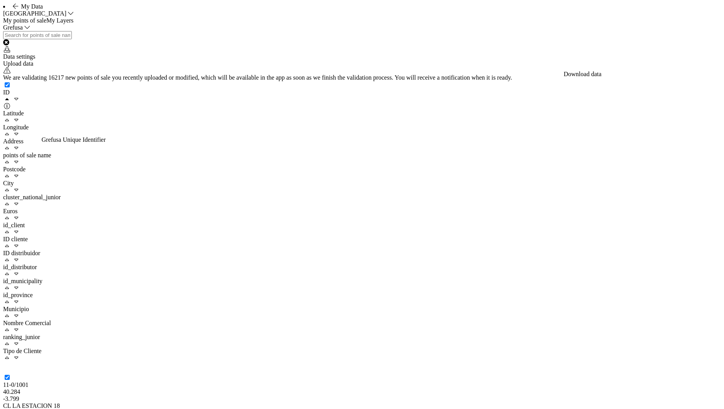
checkbox input "true"
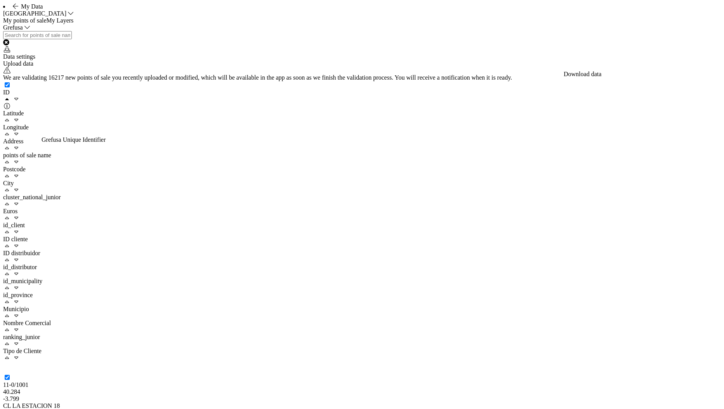
checkbox input "true"
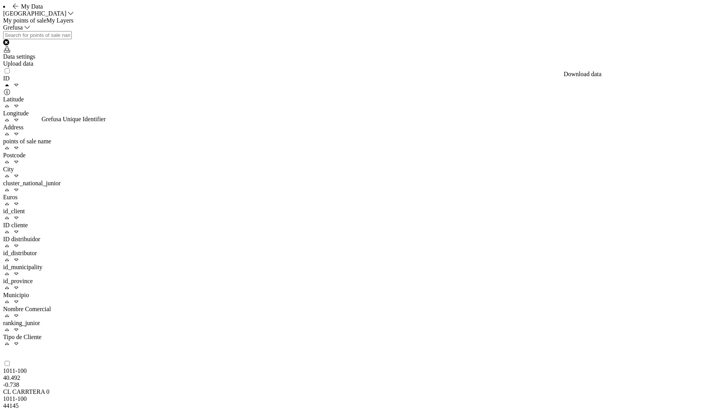
click at [11, 52] on icon at bounding box center [7, 49] width 8 height 6
click at [682, 67] on div "Upload data" at bounding box center [362, 63] width 718 height 7
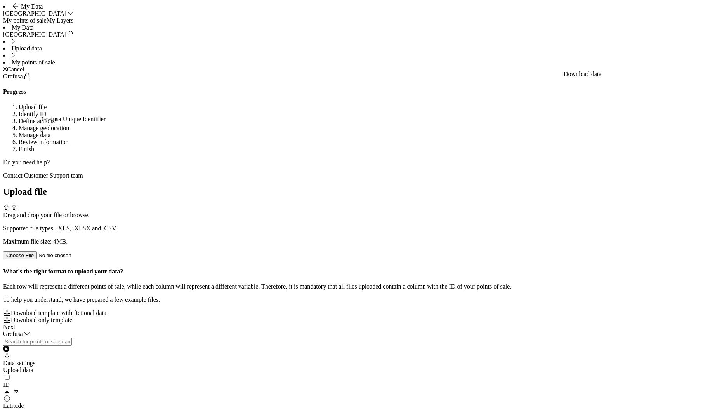
click at [427, 205] on div "Drag and drop your file or browse. Supported file types: .XLS, .XLSX and .CSV. …" at bounding box center [362, 232] width 718 height 55
click at [708, 330] on div "Next" at bounding box center [362, 326] width 718 height 7
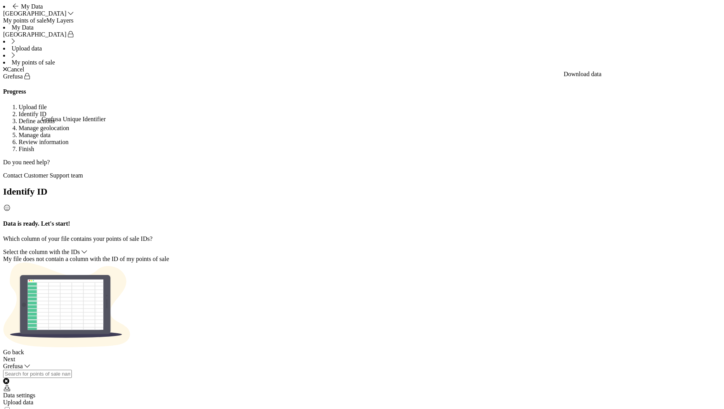
click at [80, 248] on span "Select the column with the IDs" at bounding box center [41, 251] width 77 height 7
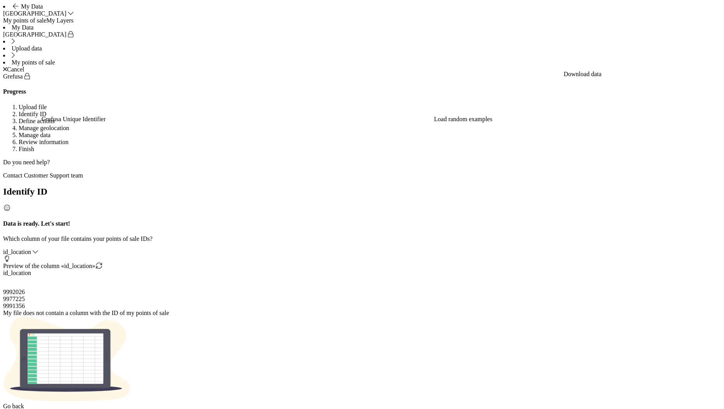
click at [304, 248] on div "id_location" at bounding box center [362, 251] width 718 height 7
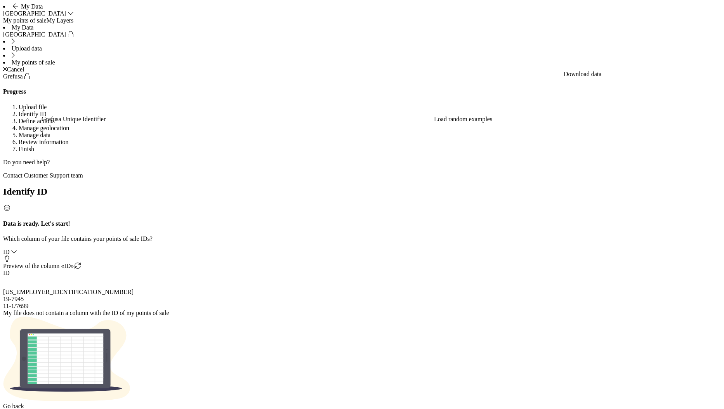
click at [699, 408] on div "Next" at bounding box center [362, 412] width 718 height 7
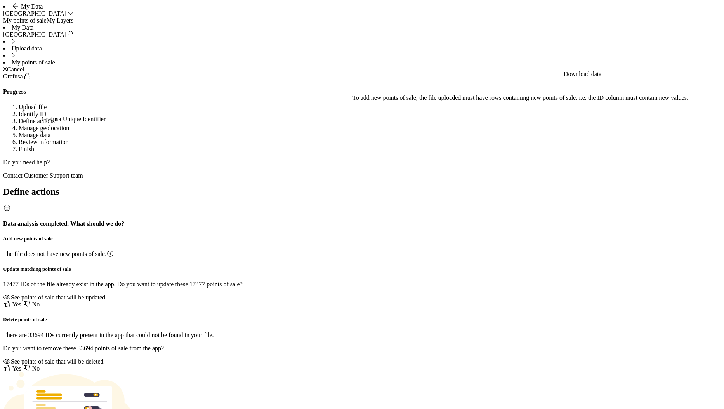
click at [21, 301] on span "Yes" at bounding box center [16, 304] width 9 height 7
click at [21, 365] on span "Yes" at bounding box center [12, 368] width 18 height 7
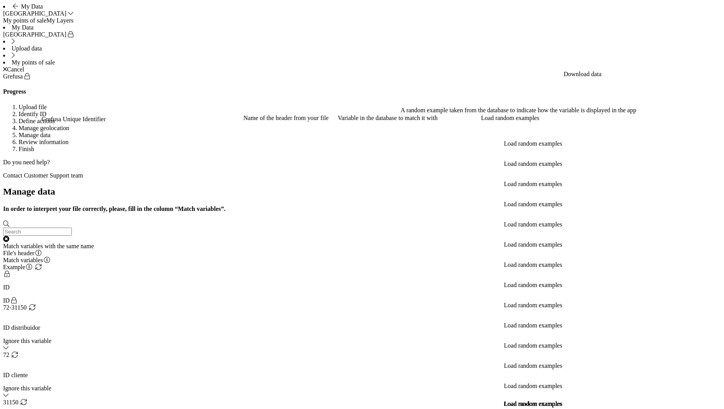
click at [502, 243] on div "Match variables with the same name" at bounding box center [362, 246] width 718 height 7
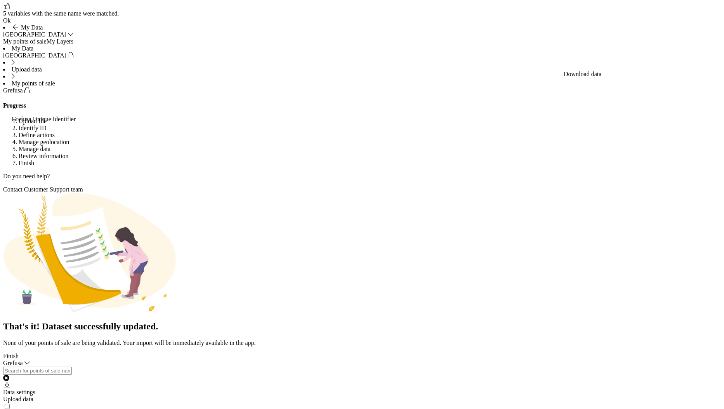
click at [709, 359] on div "Finish" at bounding box center [362, 355] width 718 height 7
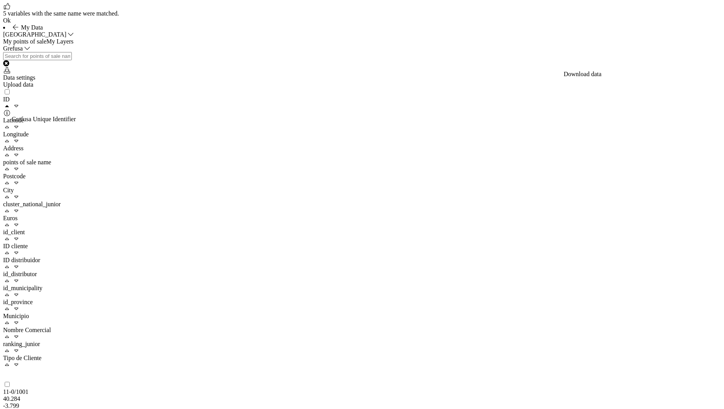
click at [685, 88] on div "Upload data" at bounding box center [362, 84] width 718 height 7
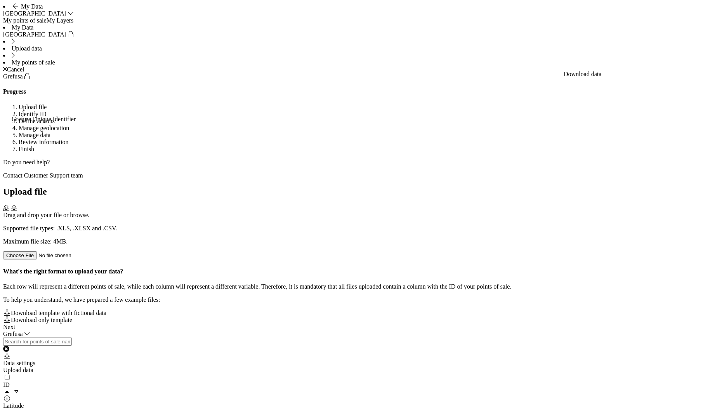
click at [406, 205] on div "Drag and drop your file or browse. Supported file types: .XLS, .XLSX and .CSV. …" at bounding box center [362, 232] width 718 height 55
click at [418, 205] on div "grefusa_2.xlsx File uploaded correctly Would you like to change it?" at bounding box center [362, 232] width 718 height 55
click at [714, 330] on div "Next" at bounding box center [362, 326] width 718 height 7
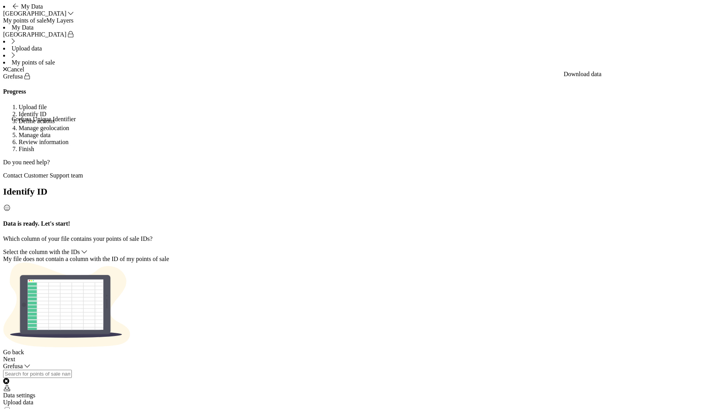
click at [392, 248] on div "Select the column with the IDs" at bounding box center [362, 251] width 718 height 7
click at [80, 248] on span "Select the column with the IDs" at bounding box center [41, 251] width 77 height 7
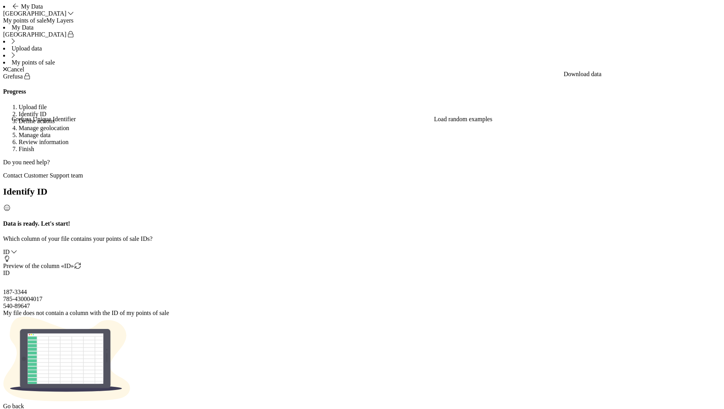
click at [693, 402] on footer "Go back Next" at bounding box center [362, 409] width 718 height 14
click at [708, 408] on div "Next" at bounding box center [362, 412] width 718 height 7
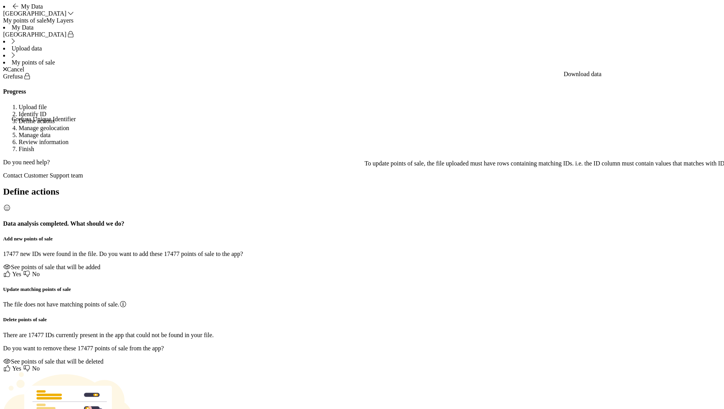
click at [21, 270] on span "Yes" at bounding box center [12, 273] width 18 height 7
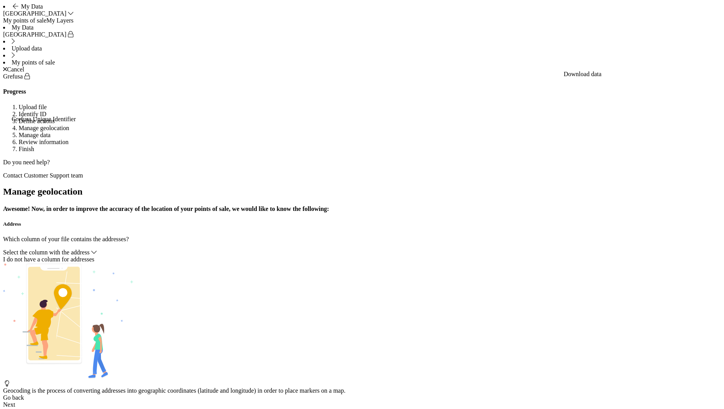
click at [362, 249] on div "Select the column with the address" at bounding box center [362, 252] width 718 height 7
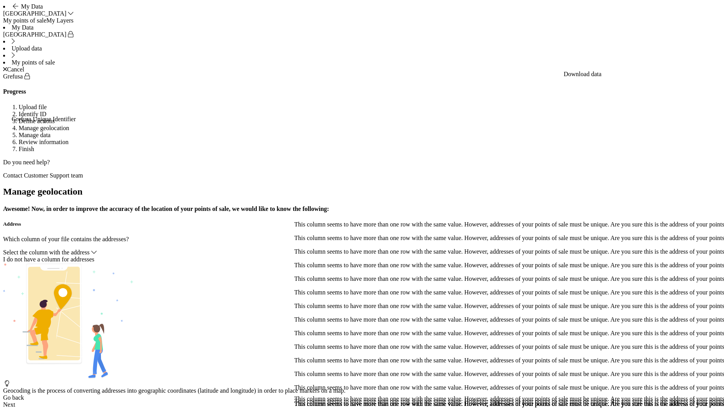
scroll to position [79, 0]
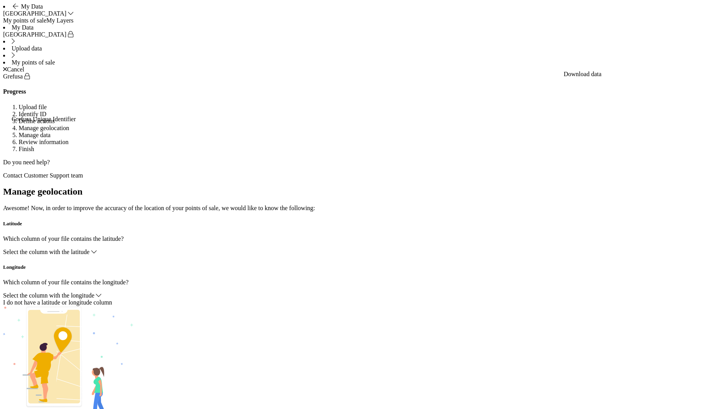
click at [90, 248] on span "Select the column with the latitude" at bounding box center [46, 251] width 87 height 7
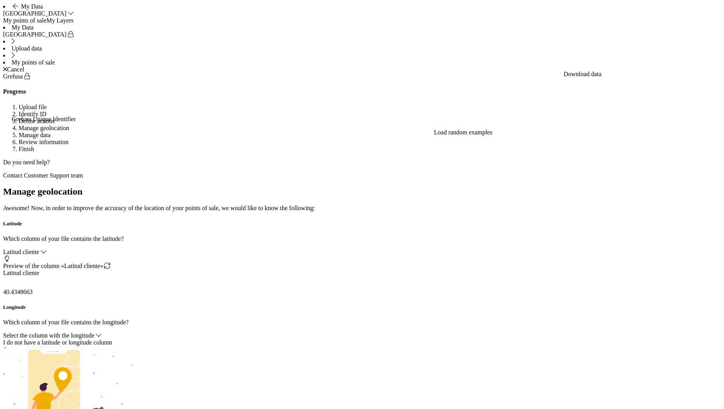
click at [94, 332] on span "Select the column with the longitude" at bounding box center [48, 335] width 91 height 7
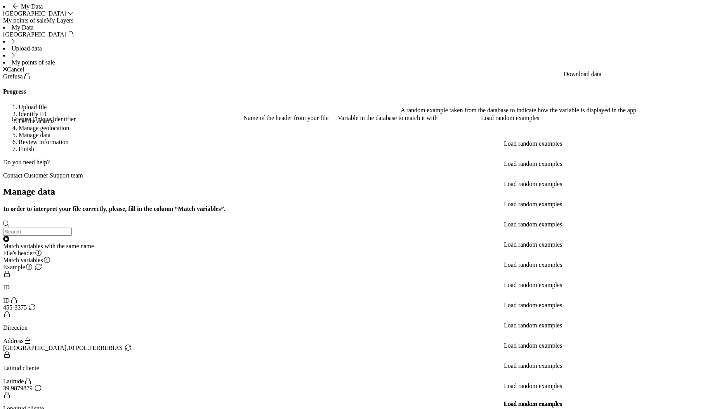
click at [496, 243] on div "Match variables with the same name" at bounding box center [362, 246] width 718 height 7
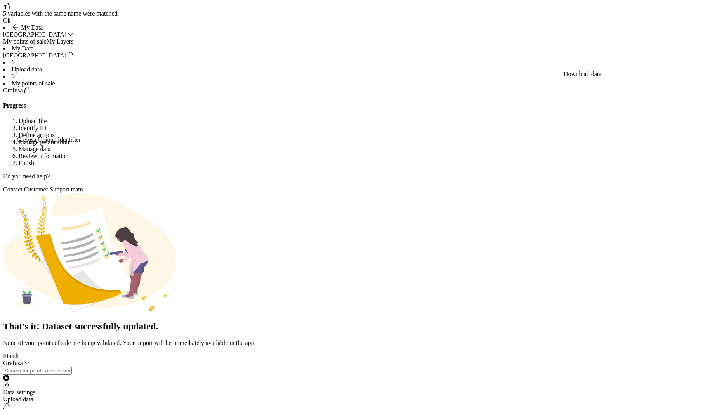
click at [702, 359] on div "Finish" at bounding box center [362, 355] width 718 height 7
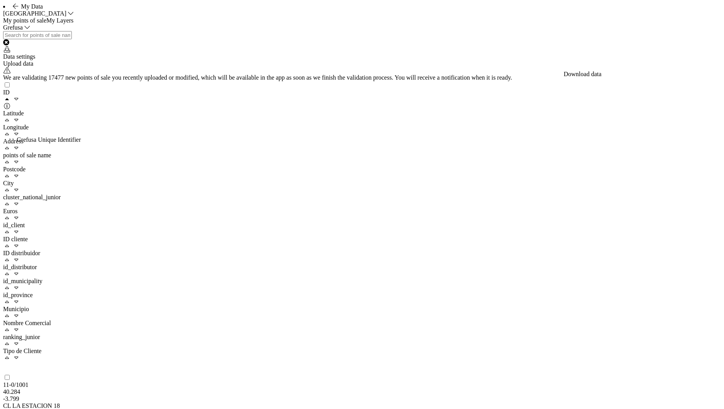
scroll to position [0, 0]
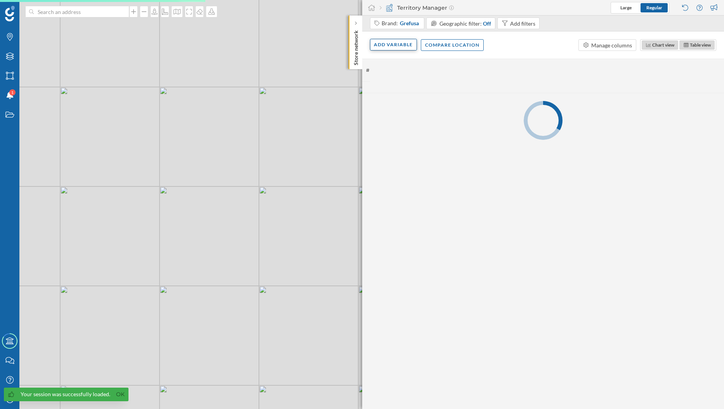
click at [386, 45] on div "Add variable" at bounding box center [393, 45] width 47 height 12
click at [391, 77] on div "External variables" at bounding box center [412, 77] width 77 height 8
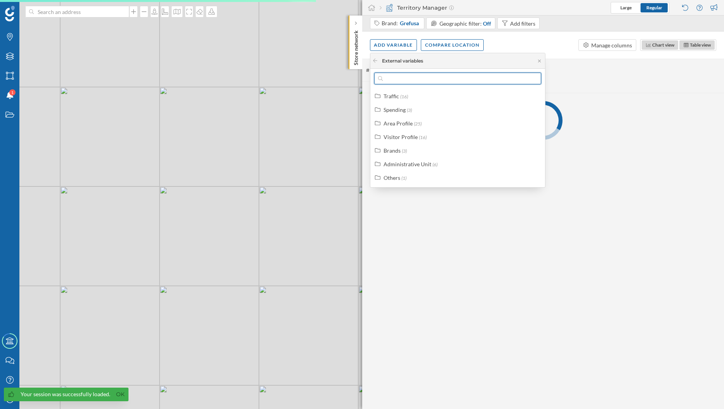
click at [391, 77] on input "text" at bounding box center [458, 79] width 150 height 12
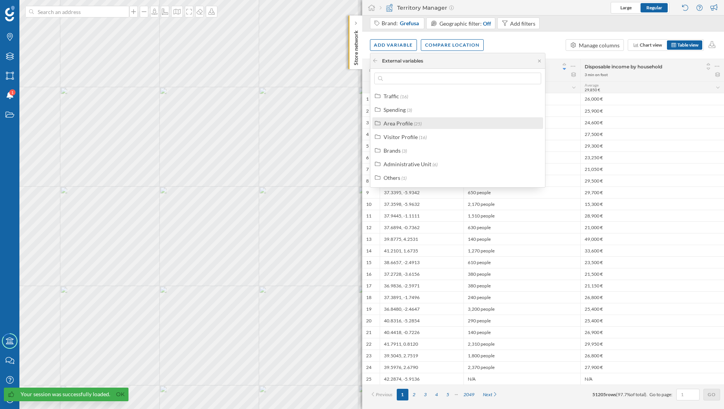
click at [391, 126] on div "Area Profile" at bounding box center [397, 123] width 29 height 7
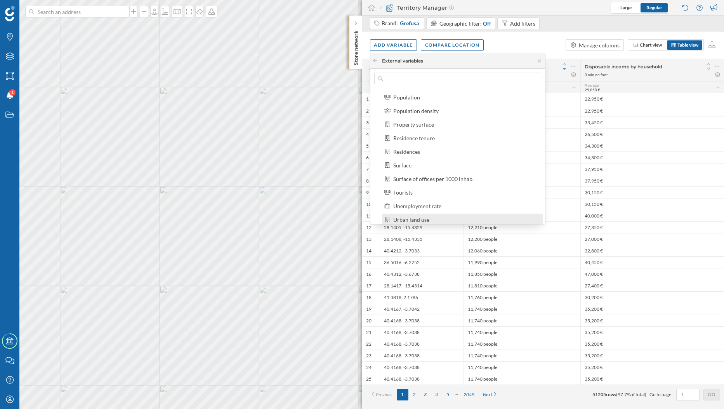
scroll to position [269, 0]
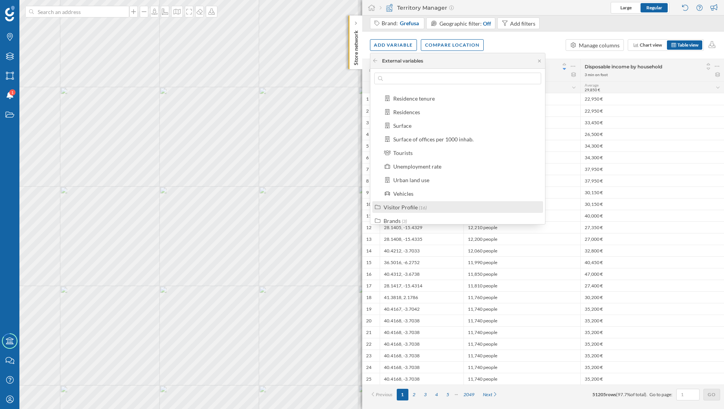
click at [422, 206] on span "(16)" at bounding box center [423, 208] width 8 height 6
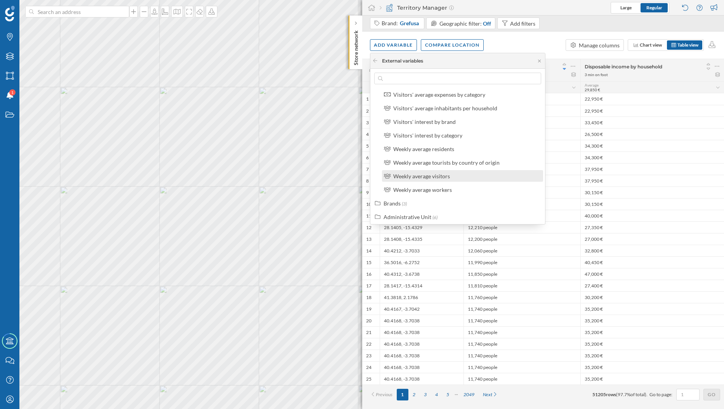
scroll to position [520, 0]
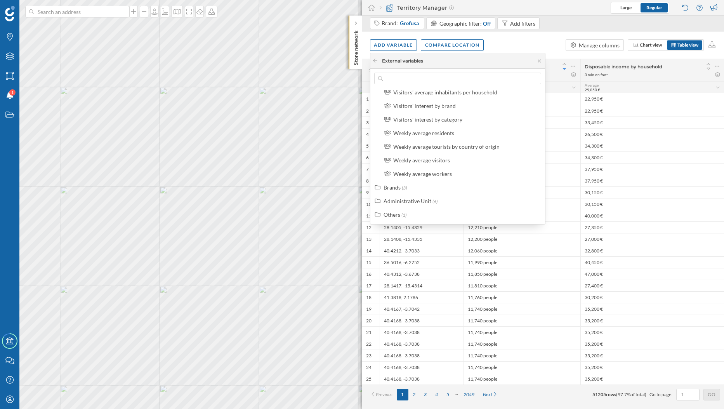
click at [419, 201] on div "Administrative Unit" at bounding box center [407, 201] width 48 height 7
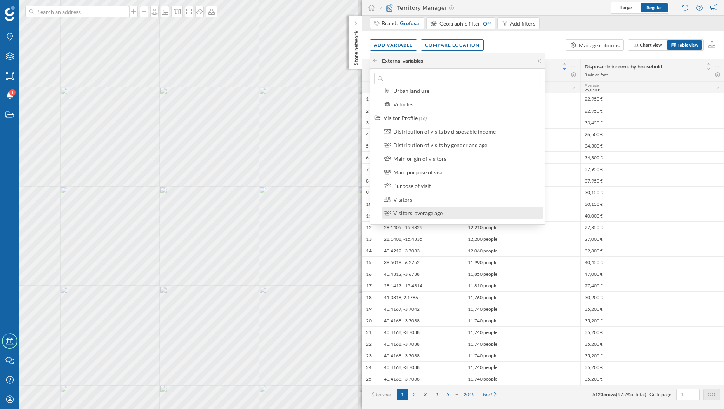
scroll to position [324, 0]
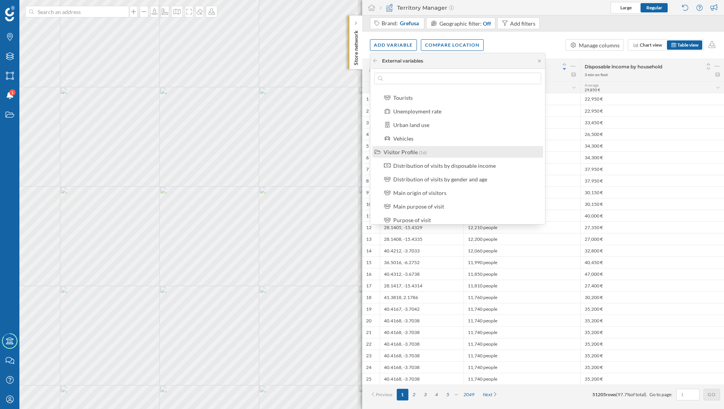
click at [413, 156] on div "Visitor Profile (16)" at bounding box center [457, 152] width 171 height 12
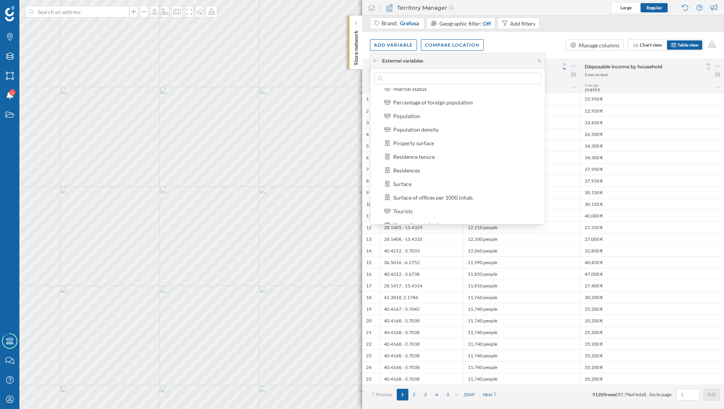
scroll to position [172, 0]
click at [429, 200] on label "Residence tenure" at bounding box center [414, 196] width 42 height 8
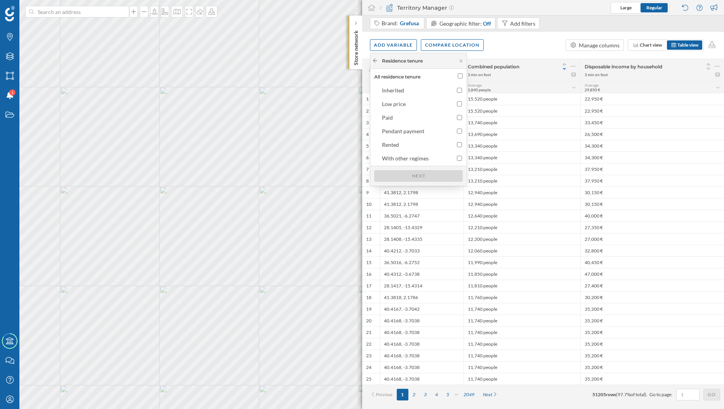
click at [376, 61] on icon at bounding box center [375, 60] width 6 height 5
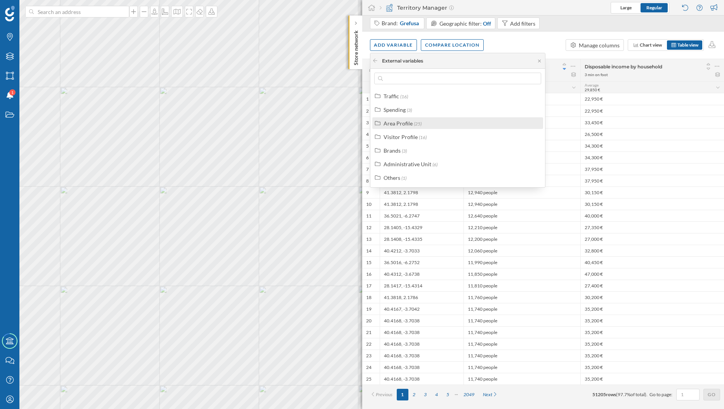
click at [413, 126] on label "Area Profile (25)" at bounding box center [402, 123] width 38 height 8
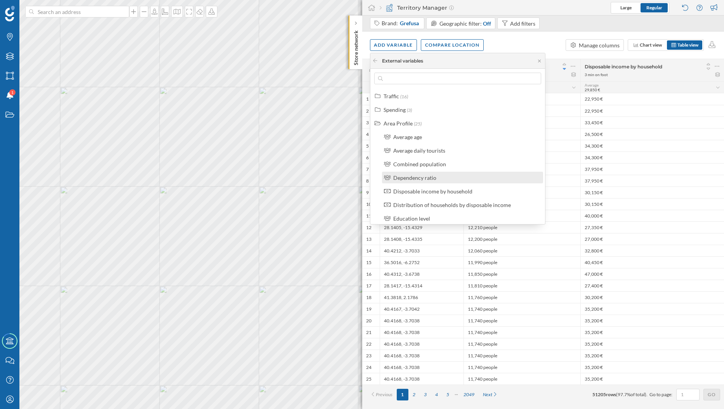
click at [445, 180] on div "Dependency ratio" at bounding box center [465, 177] width 145 height 8
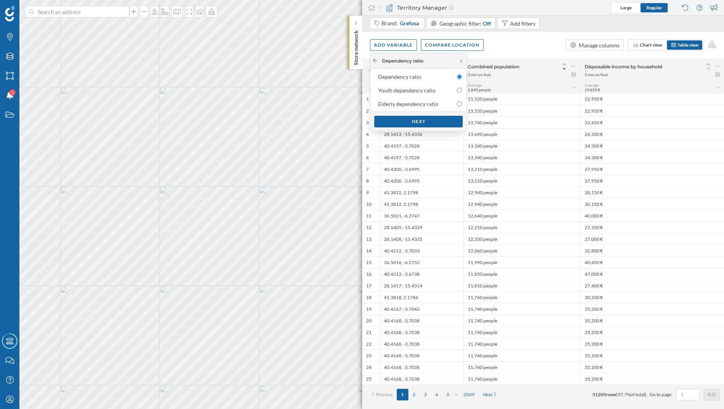
click at [376, 57] on div at bounding box center [375, 60] width 6 height 7
click at [374, 59] on icon at bounding box center [375, 60] width 6 height 5
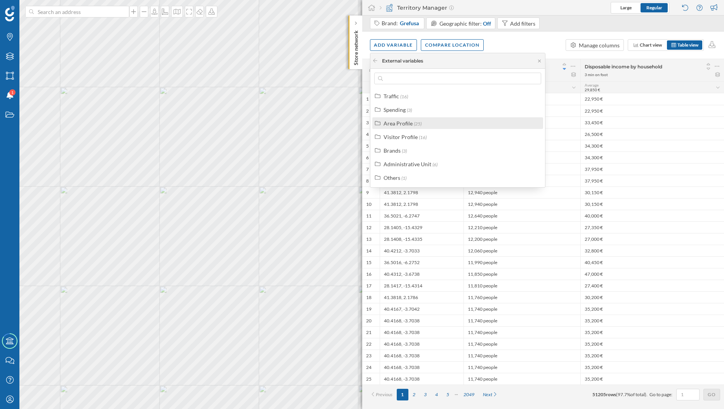
click at [406, 125] on div "Area Profile" at bounding box center [397, 123] width 29 height 7
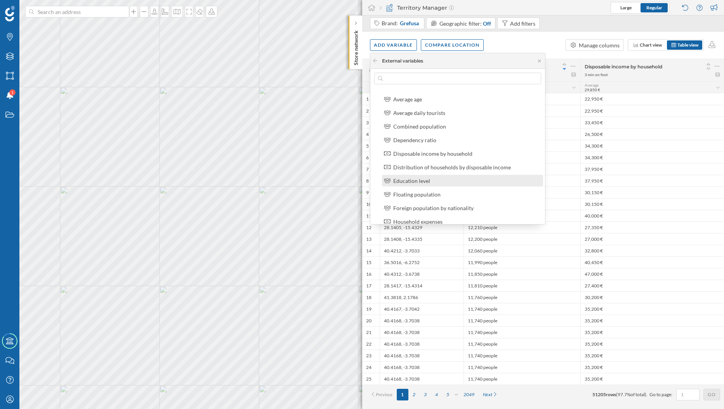
scroll to position [40, 0]
click at [446, 189] on div "Floating population" at bounding box center [465, 192] width 145 height 8
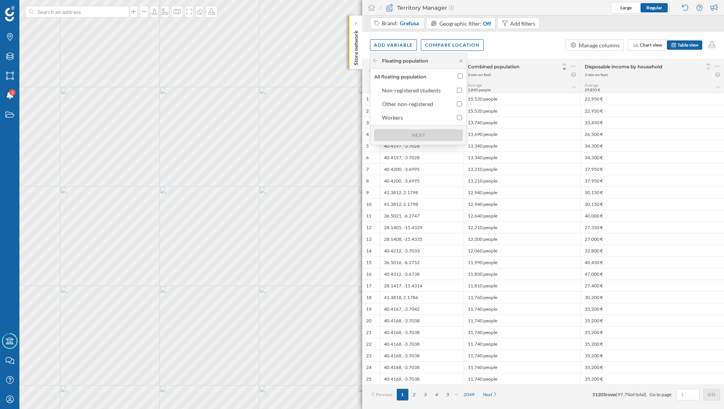
click at [376, 64] on div "Floating population" at bounding box center [418, 61] width 96 height 16
click at [375, 61] on icon at bounding box center [375, 60] width 6 height 5
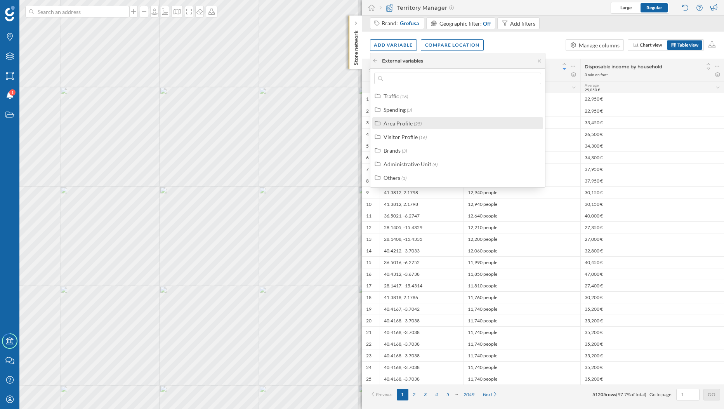
click at [411, 126] on div "Area Profile" at bounding box center [397, 123] width 29 height 7
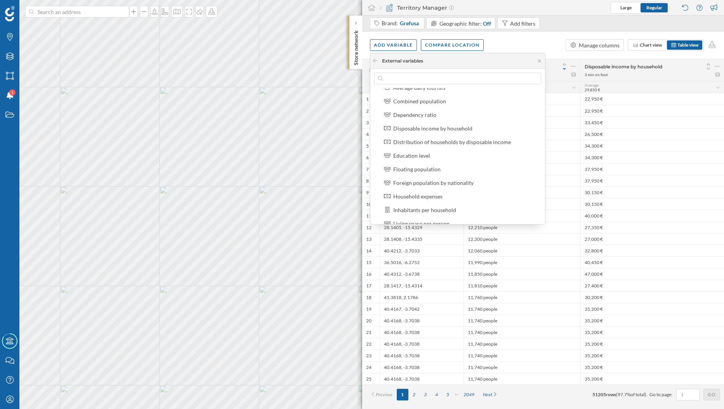
scroll to position [79, 0]
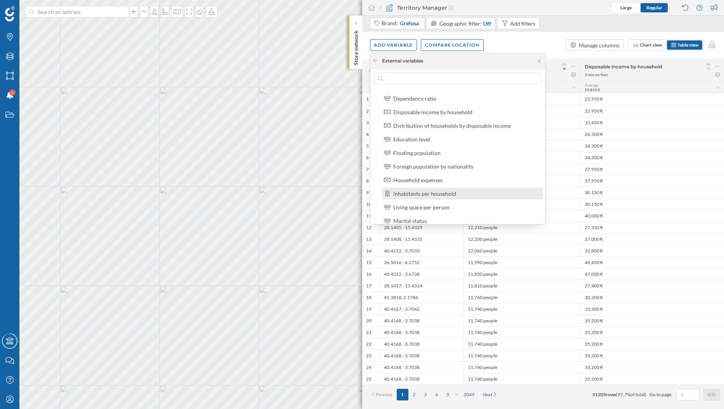
click at [434, 195] on div "Inhabitants per household" at bounding box center [424, 193] width 63 height 7
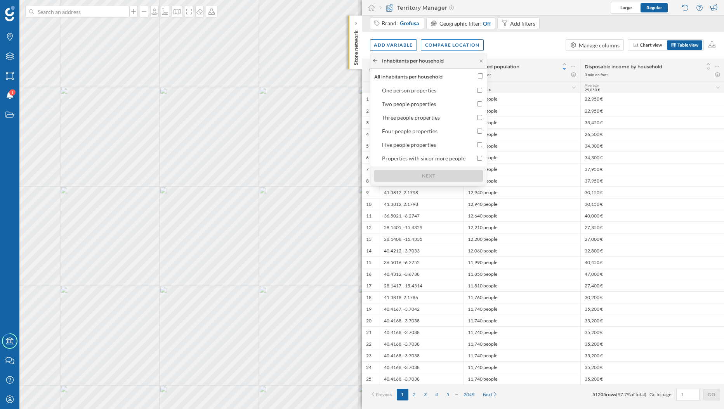
click at [373, 58] on div at bounding box center [375, 60] width 6 height 7
click at [379, 64] on div "Inhabitants per household" at bounding box center [428, 61] width 116 height 16
click at [375, 60] on icon at bounding box center [375, 60] width 6 height 5
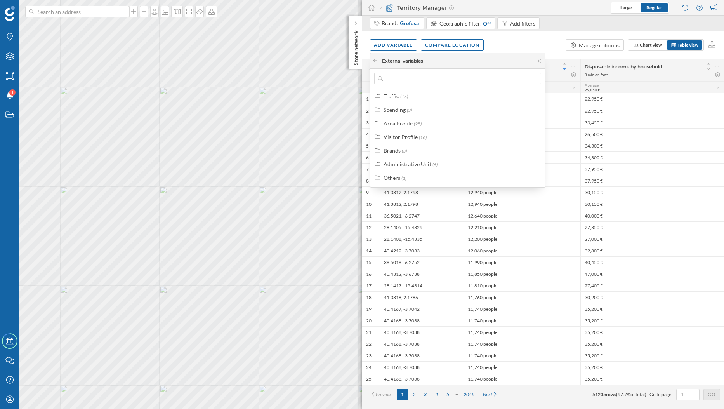
click at [399, 129] on div "Traffic (16) Spending (3) Area Profile (25) Visitor Profile (16) Brands (3) Adm…" at bounding box center [457, 136] width 175 height 93
click at [394, 123] on div "Area Profile" at bounding box center [397, 123] width 29 height 7
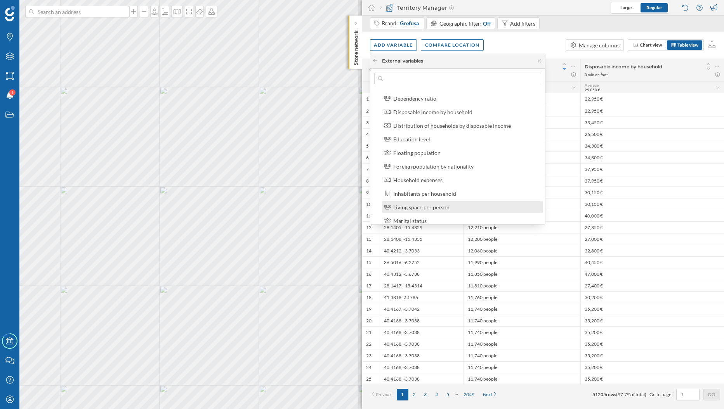
scroll to position [113, 0]
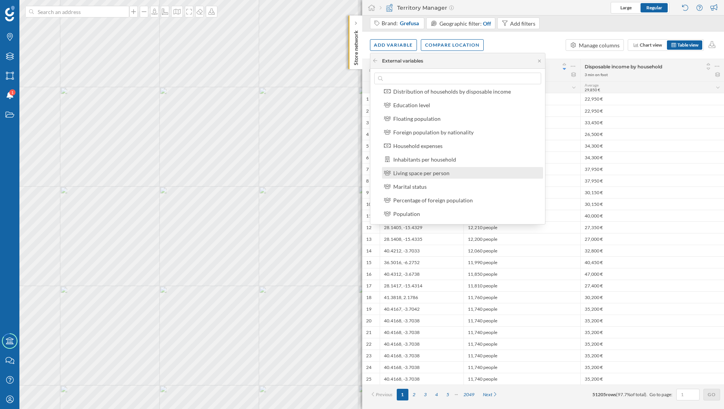
click at [460, 175] on div "Living space per person" at bounding box center [465, 173] width 145 height 8
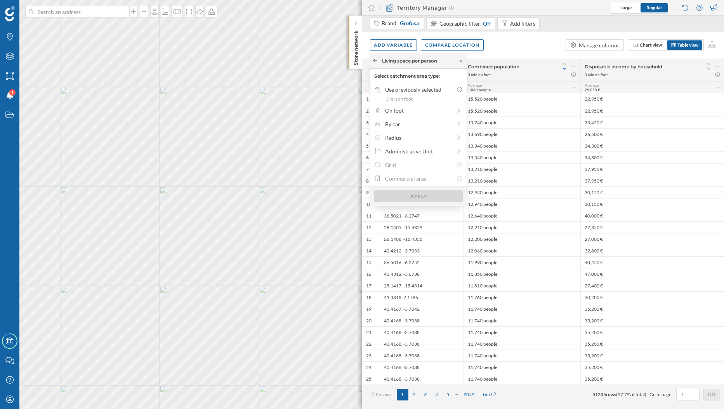
click at [374, 61] on icon at bounding box center [375, 60] width 6 height 5
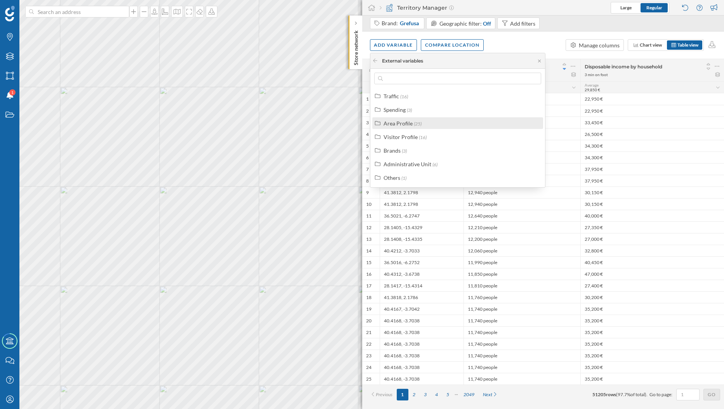
click at [404, 121] on div "Area Profile" at bounding box center [397, 123] width 29 height 7
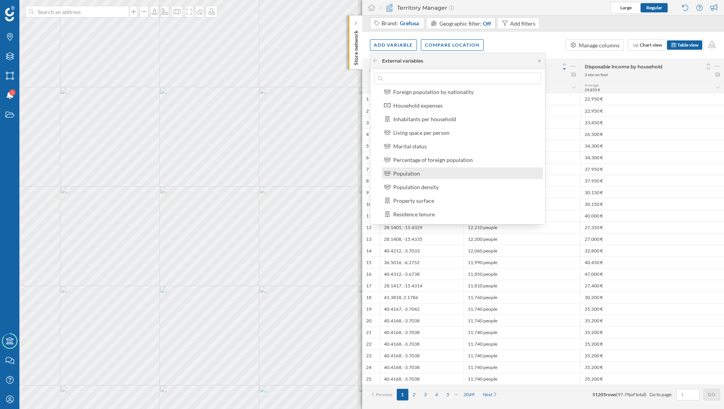
scroll to position [156, 0]
click at [418, 185] on div "Population density" at bounding box center [415, 185] width 45 height 7
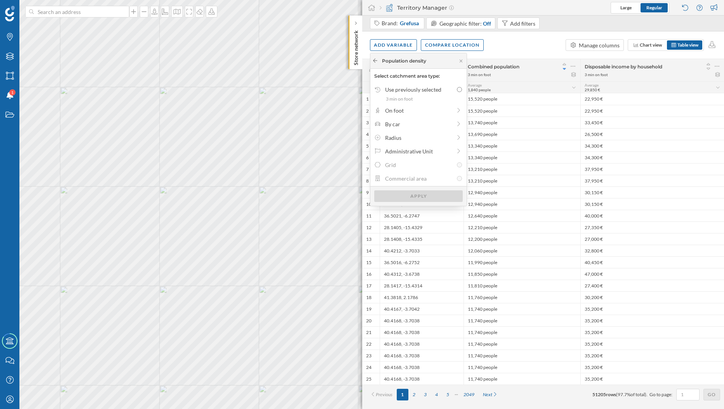
click at [375, 62] on icon at bounding box center [375, 60] width 6 height 5
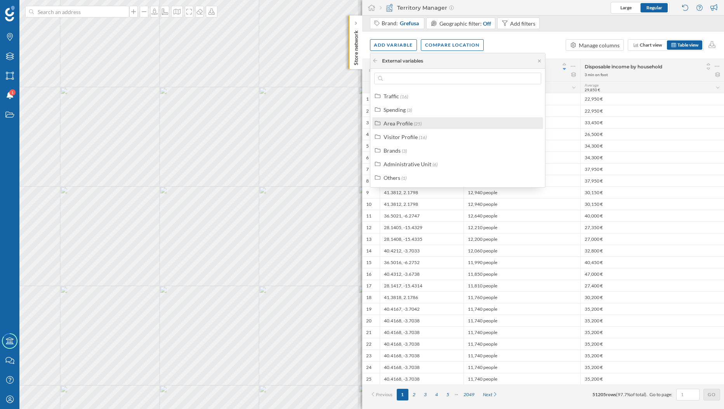
click at [402, 126] on div "Area Profile" at bounding box center [397, 123] width 29 height 7
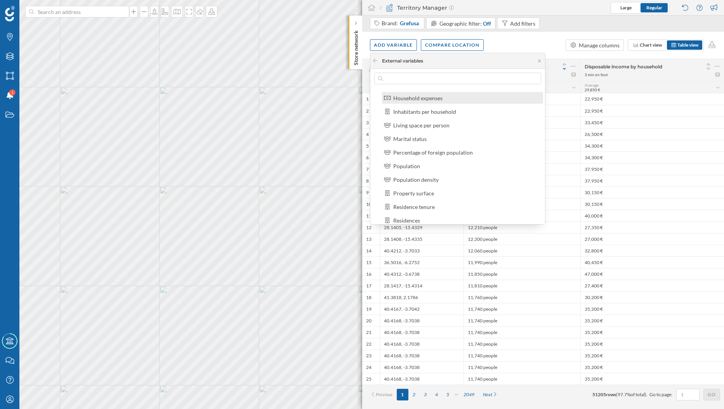
scroll to position [201, 0]
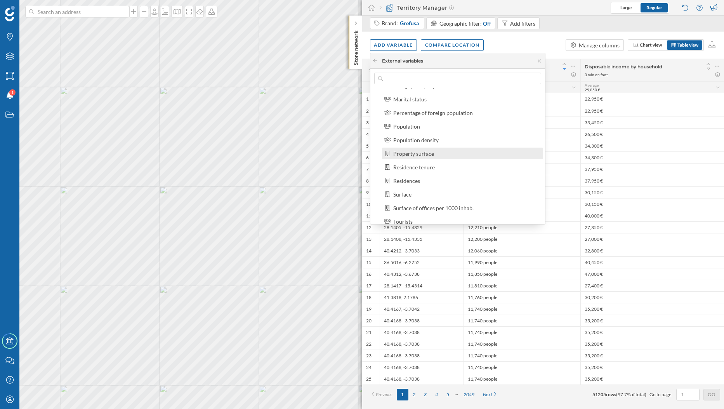
click at [431, 156] on div "Property surface" at bounding box center [413, 153] width 41 height 7
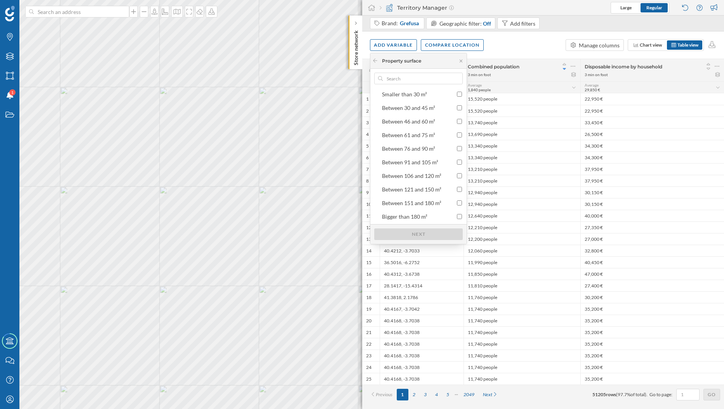
scroll to position [0, 0]
click at [374, 62] on icon at bounding box center [375, 60] width 6 height 5
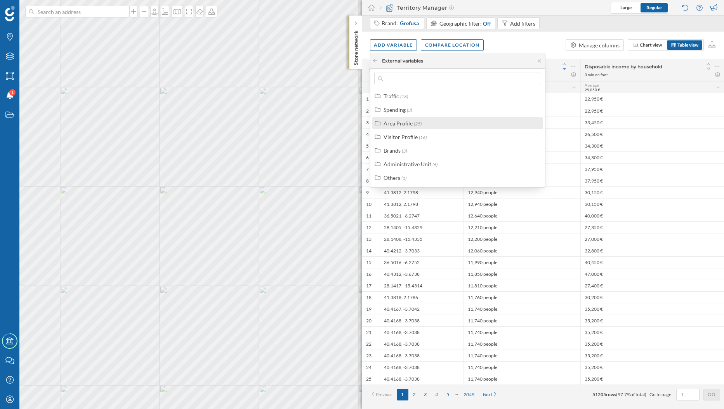
click at [399, 126] on div "Area Profile" at bounding box center [397, 123] width 29 height 7
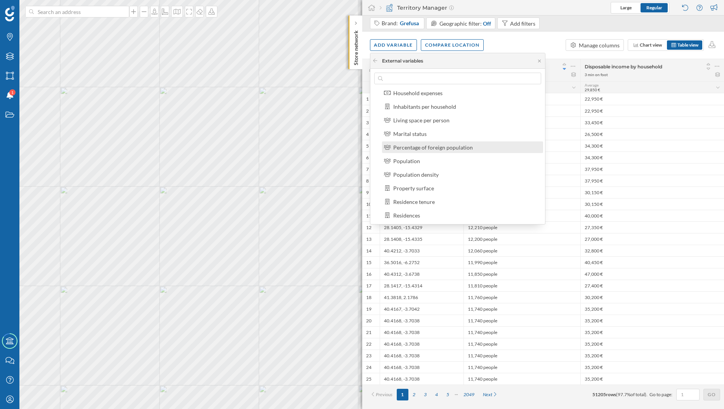
scroll to position [172, 0]
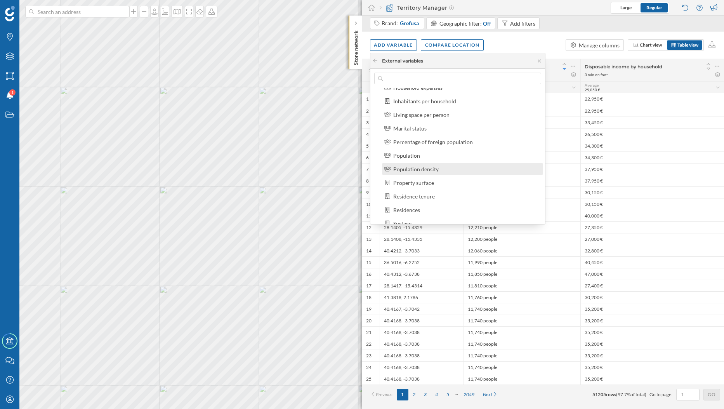
click at [442, 174] on div "Population density" at bounding box center [462, 169] width 161 height 12
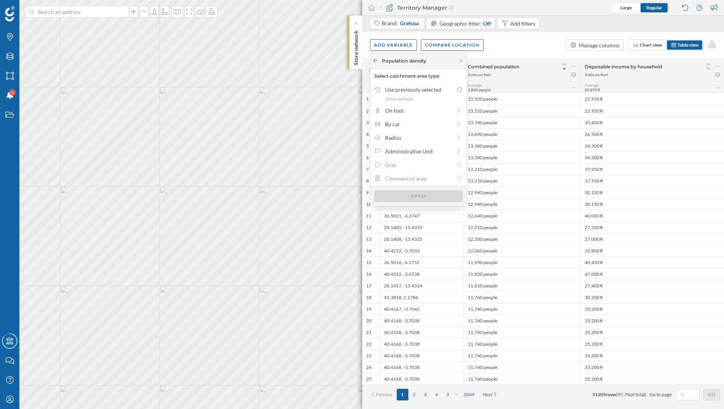
click at [376, 62] on div at bounding box center [375, 60] width 6 height 7
click at [374, 60] on icon at bounding box center [375, 60] width 6 height 5
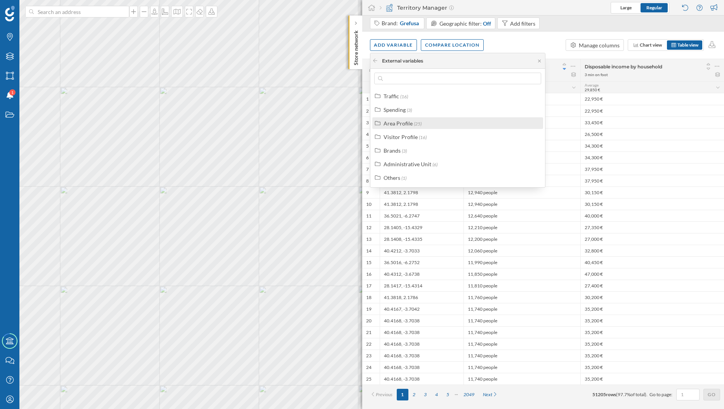
click at [392, 123] on div "Area Profile" at bounding box center [397, 123] width 29 height 7
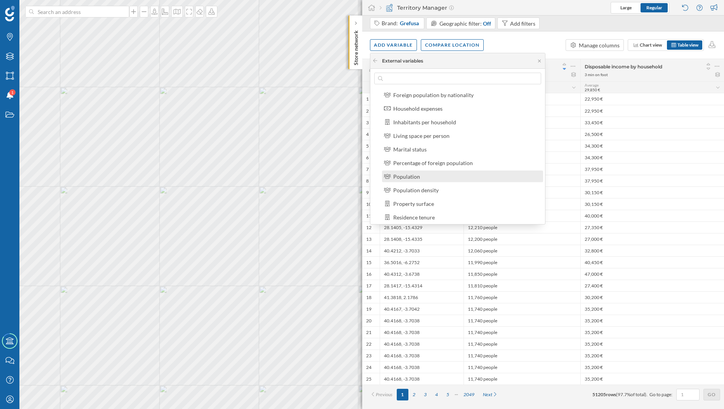
scroll to position [195, 0]
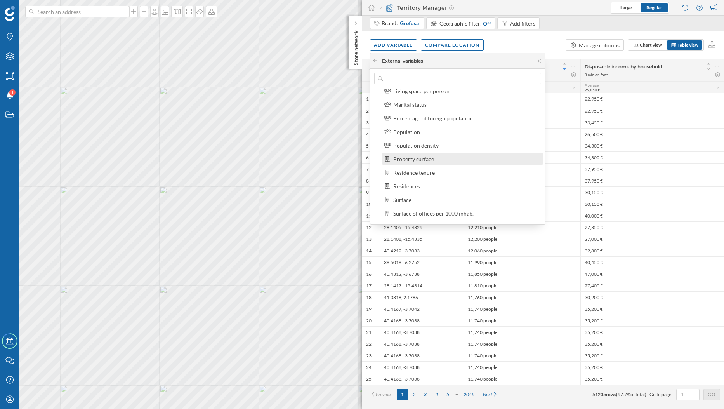
click at [435, 161] on div "Property surface" at bounding box center [465, 159] width 145 height 8
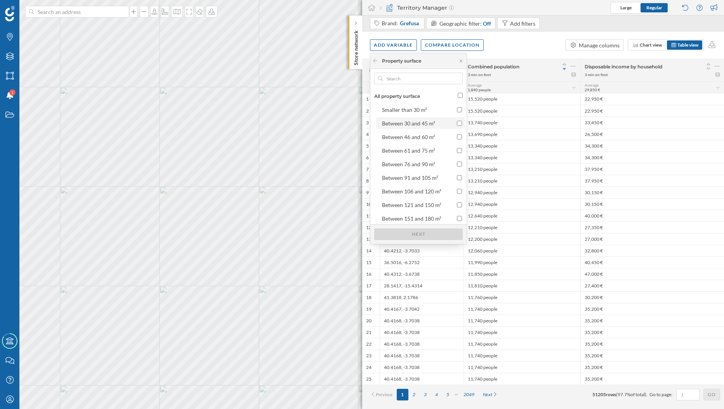
scroll to position [16, 0]
click at [376, 62] on icon at bounding box center [375, 60] width 6 height 5
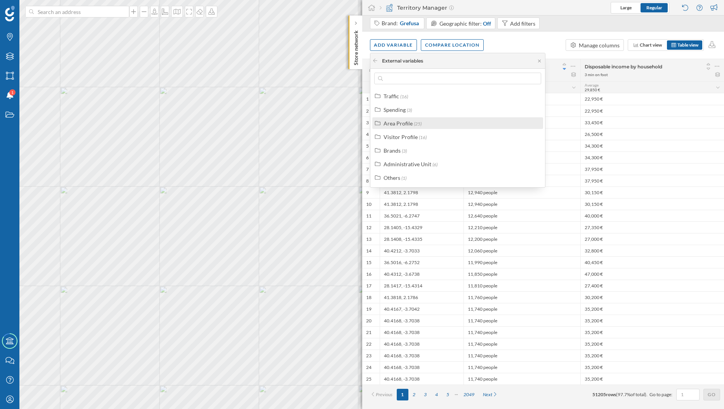
click at [402, 128] on div "Area Profile (25)" at bounding box center [457, 123] width 171 height 12
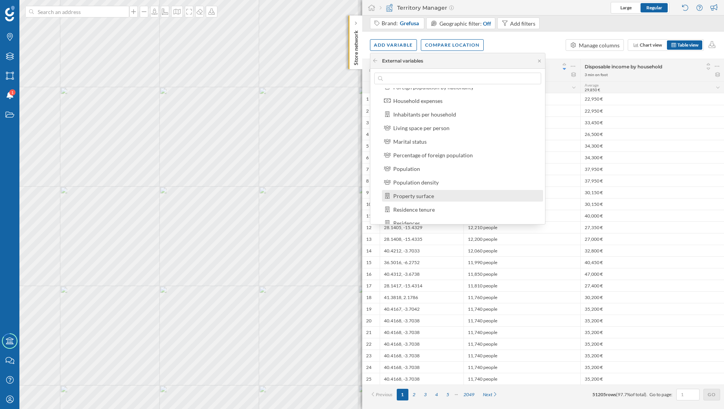
scroll to position [190, 0]
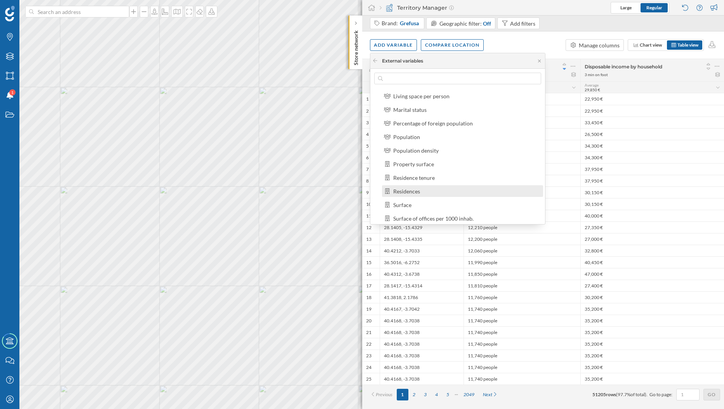
click at [423, 188] on div "Residences" at bounding box center [465, 191] width 145 height 8
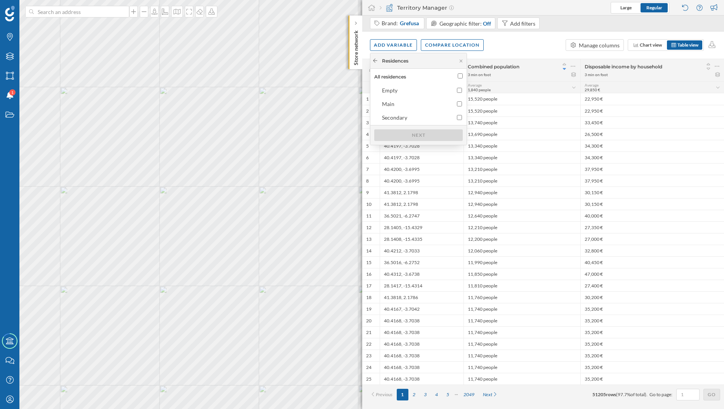
click at [375, 61] on icon at bounding box center [375, 60] width 6 height 5
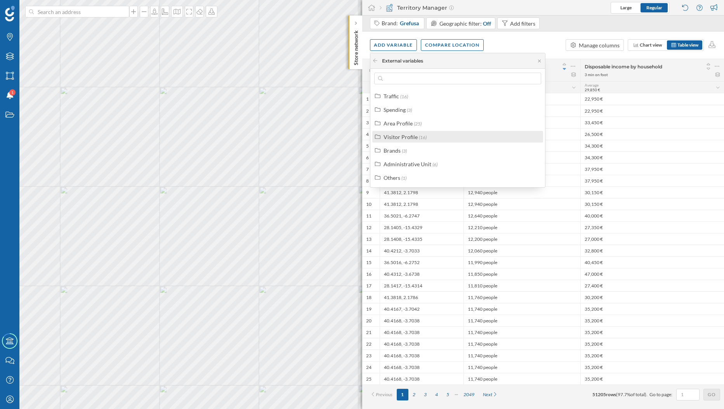
click at [402, 136] on div "Visitor Profile" at bounding box center [400, 136] width 34 height 7
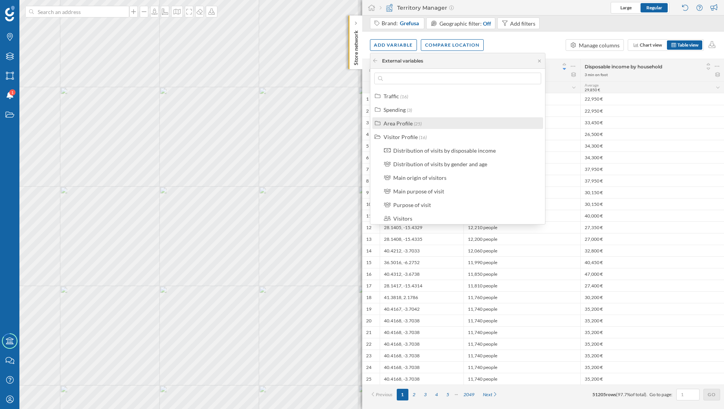
click at [385, 120] on div "Area Profile" at bounding box center [397, 123] width 29 height 7
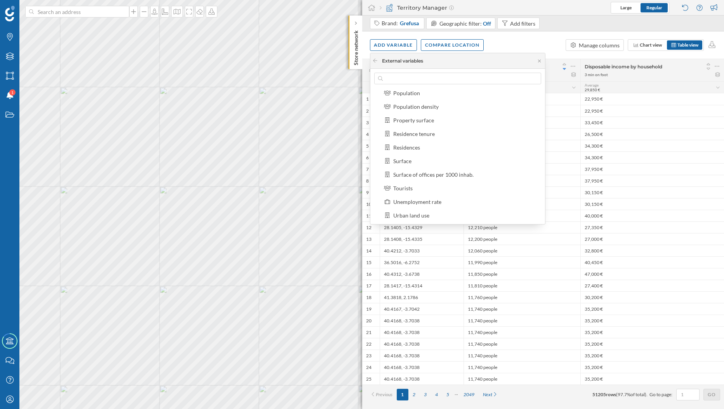
scroll to position [237, 0]
click at [423, 143] on div "Residences" at bounding box center [465, 144] width 145 height 8
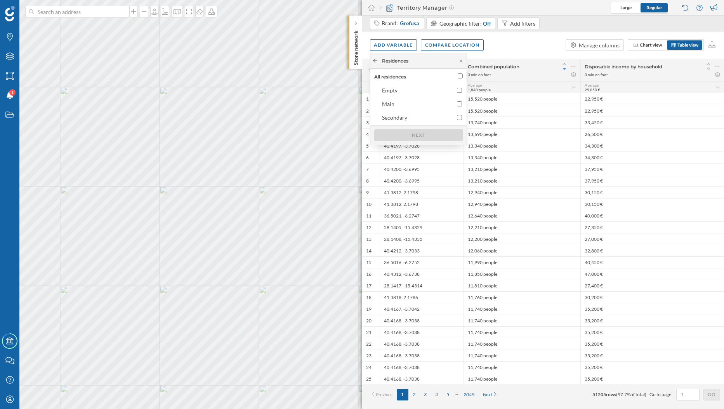
click at [374, 62] on icon at bounding box center [375, 60] width 6 height 5
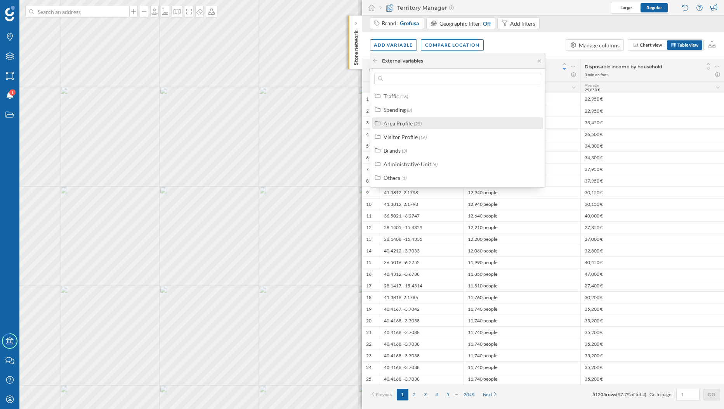
click at [412, 127] on label "Area Profile (25)" at bounding box center [402, 123] width 38 height 8
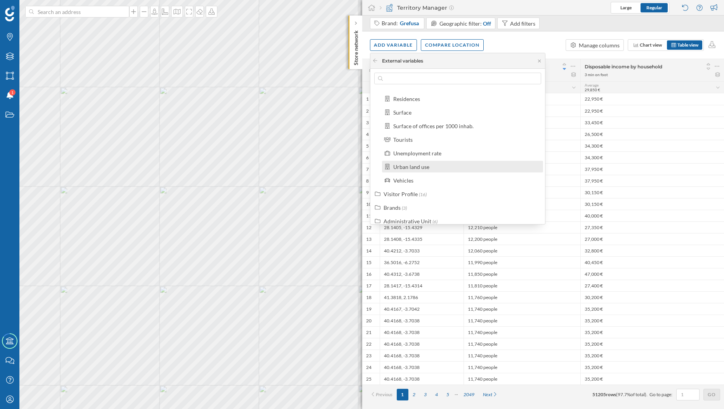
scroll to position [288, 0]
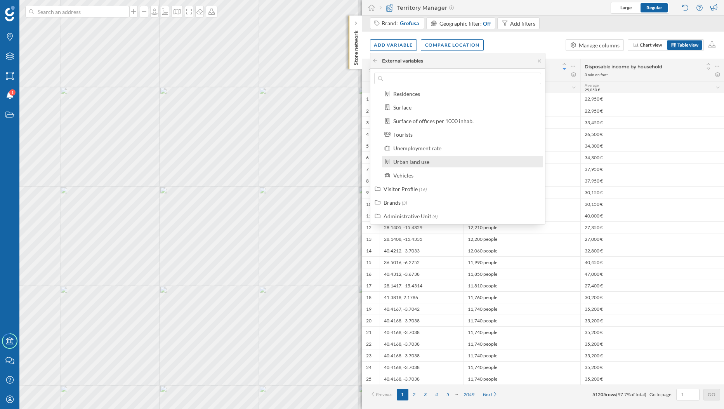
click at [424, 164] on div "Urban land use" at bounding box center [411, 161] width 36 height 7
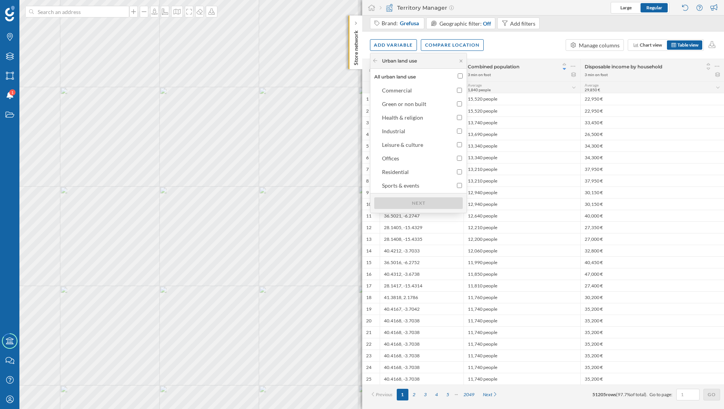
click at [375, 65] on div "Urban land use" at bounding box center [418, 61] width 96 height 16
click at [378, 61] on div "Urban land use" at bounding box center [394, 60] width 45 height 7
click at [374, 60] on icon at bounding box center [375, 61] width 4 height 4
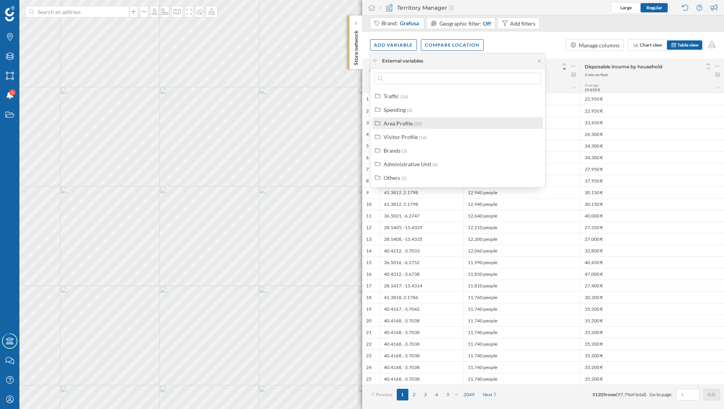
click at [404, 124] on div "Area Profile" at bounding box center [397, 123] width 29 height 7
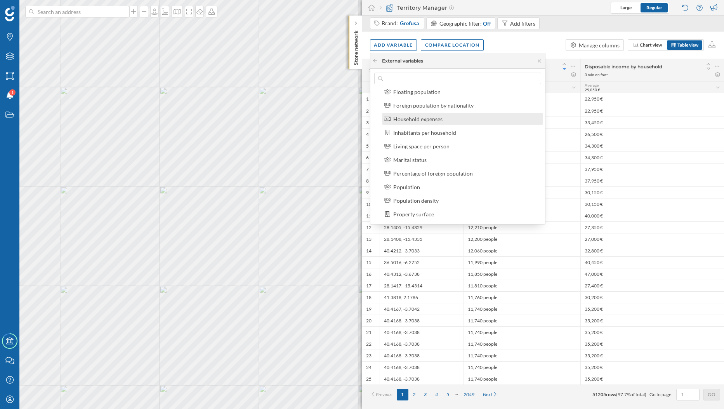
scroll to position [172, 0]
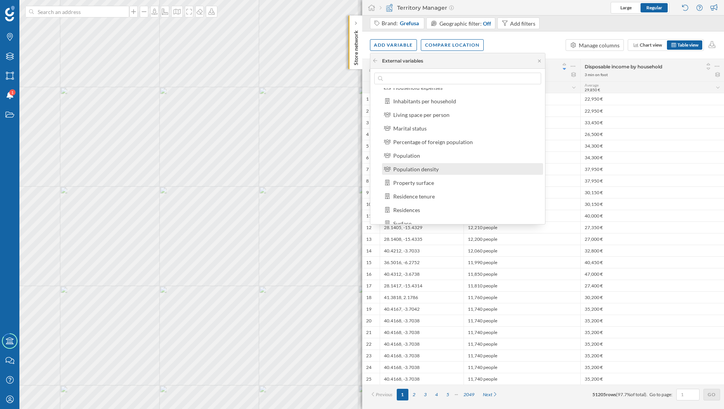
click at [433, 172] on div "Population density" at bounding box center [415, 169] width 45 height 7
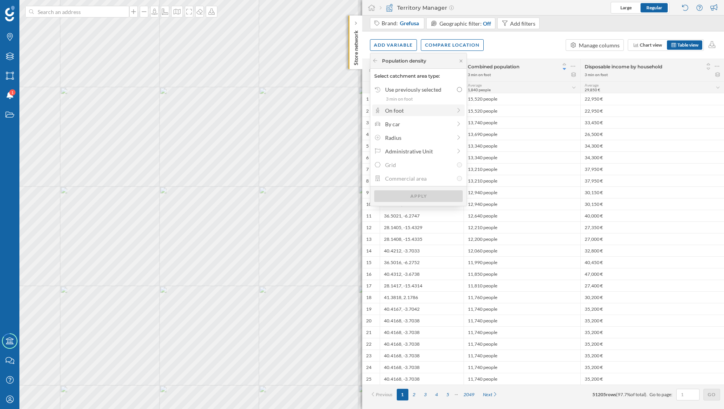
click at [390, 108] on div "On foot" at bounding box center [418, 110] width 66 height 8
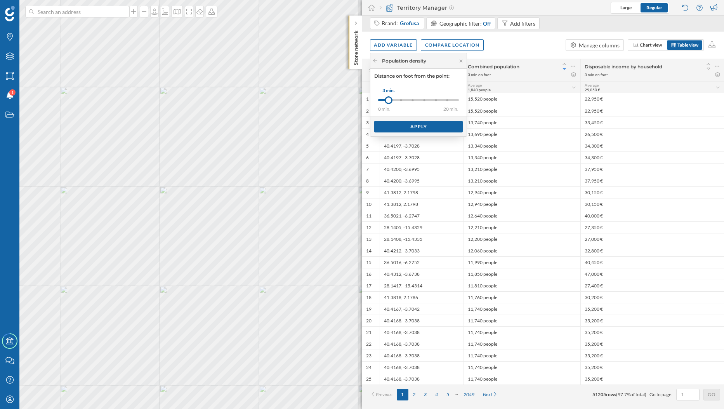
click at [388, 99] on div at bounding box center [389, 100] width 8 height 8
drag, startPoint x: 390, startPoint y: 102, endPoint x: 433, endPoint y: 100, distance: 43.1
click at [433, 100] on div at bounding box center [433, 100] width 8 height 8
click at [423, 125] on div "Apply" at bounding box center [418, 126] width 88 height 12
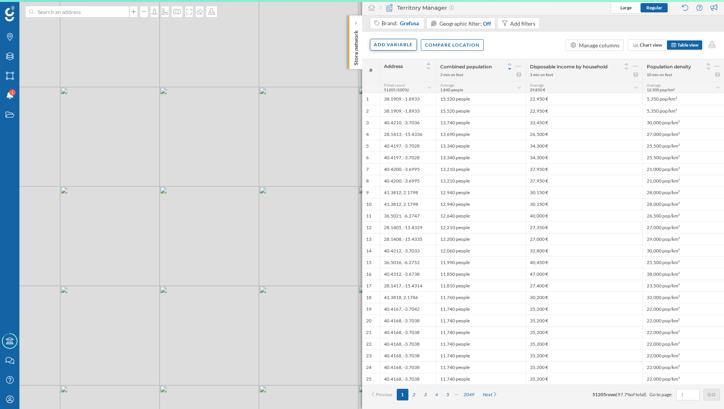
scroll to position [0, 0]
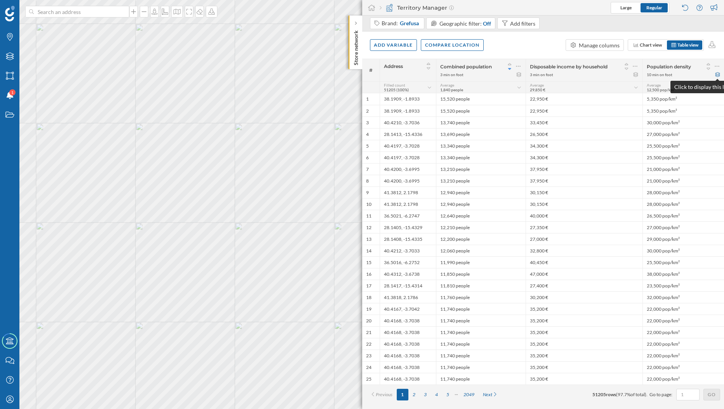
click at [717, 76] on icon at bounding box center [717, 74] width 6 height 5
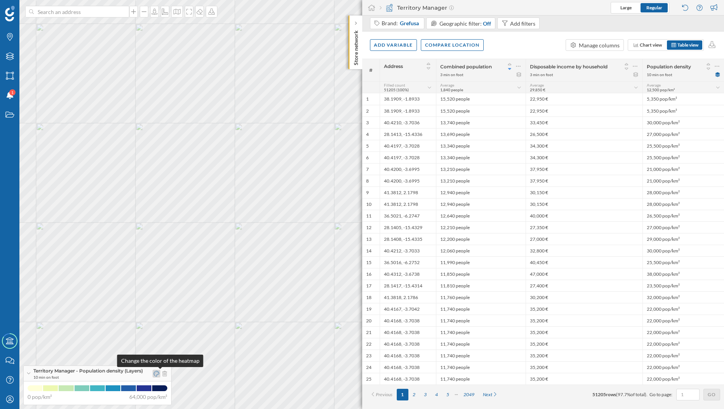
click at [157, 373] on icon at bounding box center [156, 373] width 5 height 5
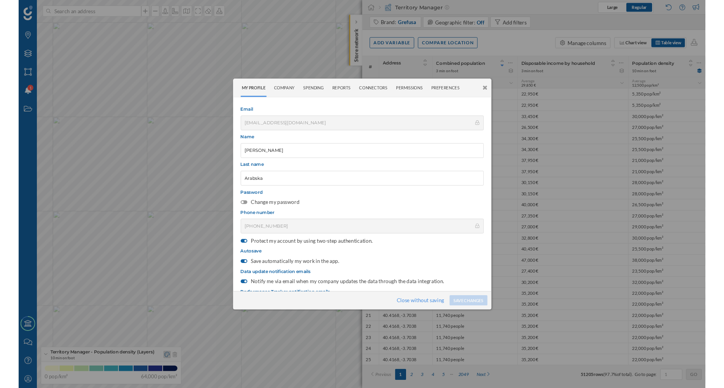
scroll to position [81, 0]
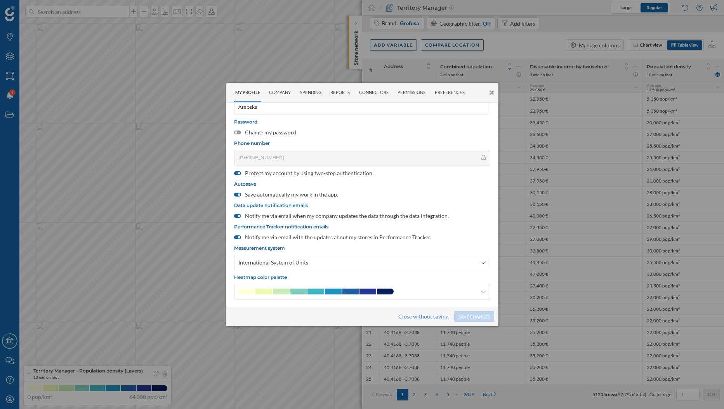
click at [490, 95] on icon at bounding box center [491, 92] width 5 height 7
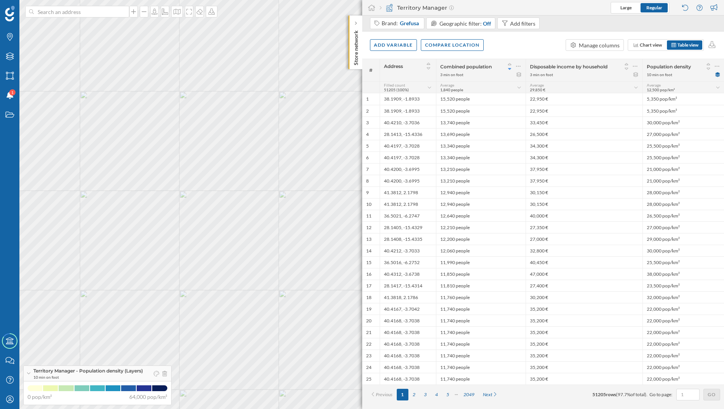
click at [200, 107] on div "© Mapbox © OpenStreetMap Improve this map" at bounding box center [362, 204] width 724 height 409
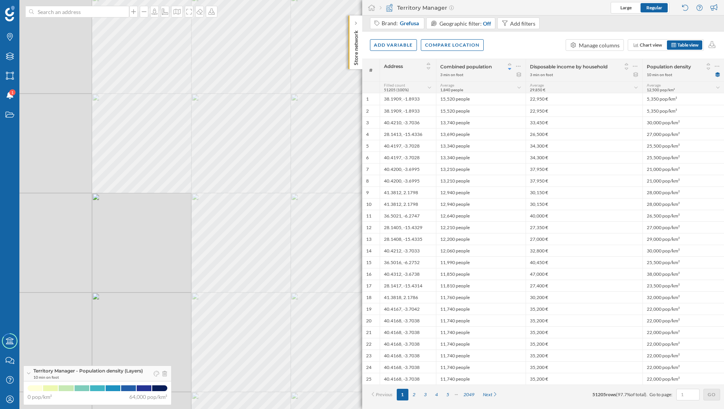
click at [320, 237] on div "© Mapbox © OpenStreetMap Improve this map" at bounding box center [362, 204] width 724 height 409
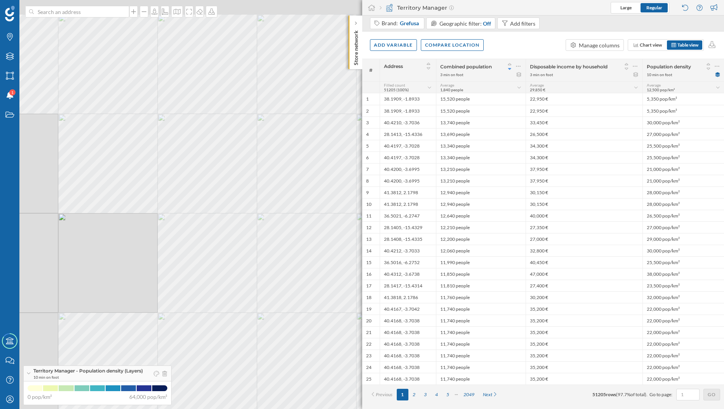
drag, startPoint x: 210, startPoint y: 222, endPoint x: 26, endPoint y: 274, distance: 190.7
click at [26, 274] on div "© Mapbox © OpenStreetMap Improve this map" at bounding box center [362, 204] width 724 height 409
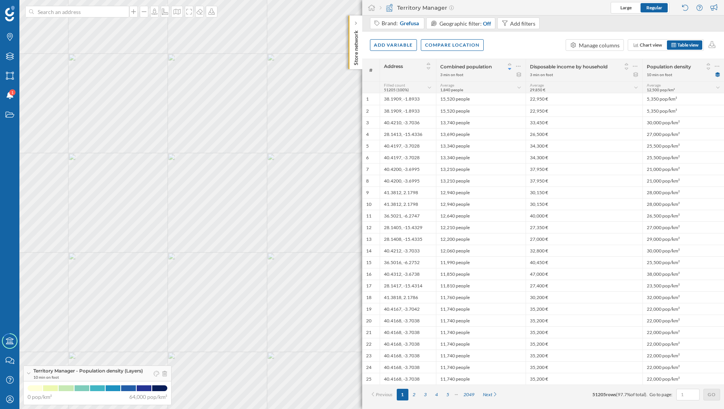
click at [352, 36] on p "Store network" at bounding box center [356, 46] width 8 height 38
